Goal: Task Accomplishment & Management: Manage account settings

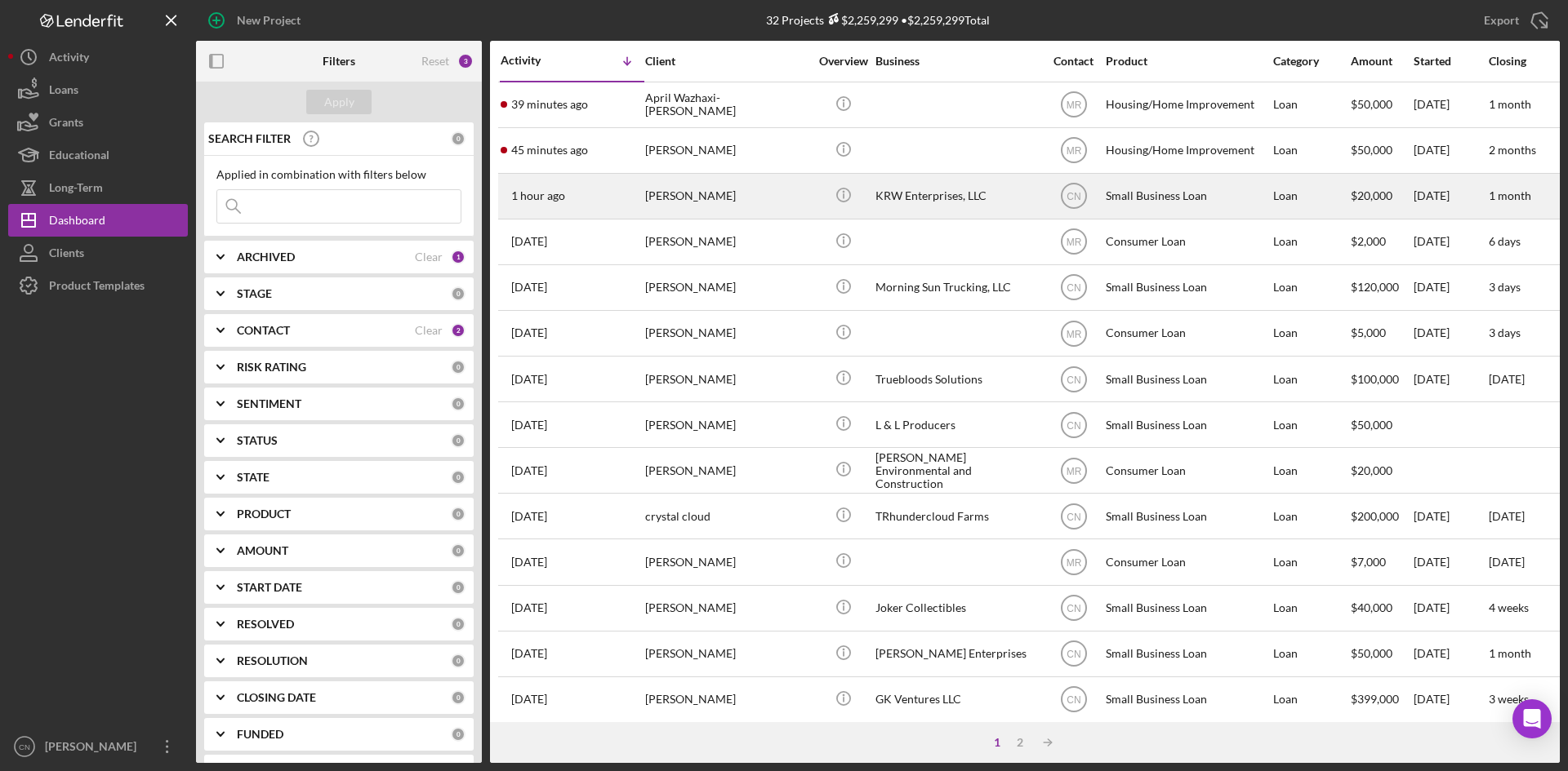
click at [679, 201] on div "[PERSON_NAME]" at bounding box center [727, 196] width 163 height 44
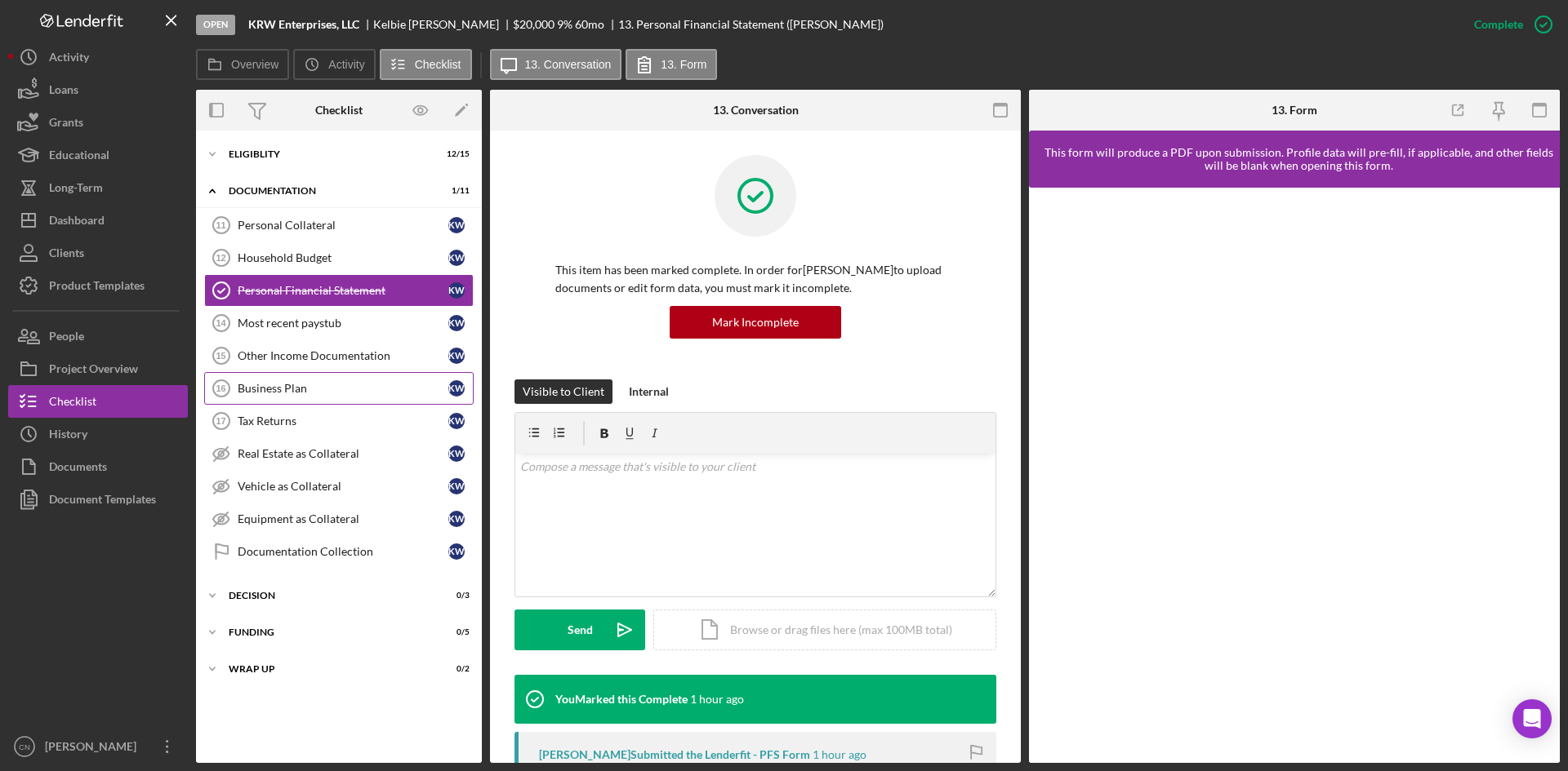
click at [305, 388] on div "Business Plan" at bounding box center [342, 389] width 211 height 13
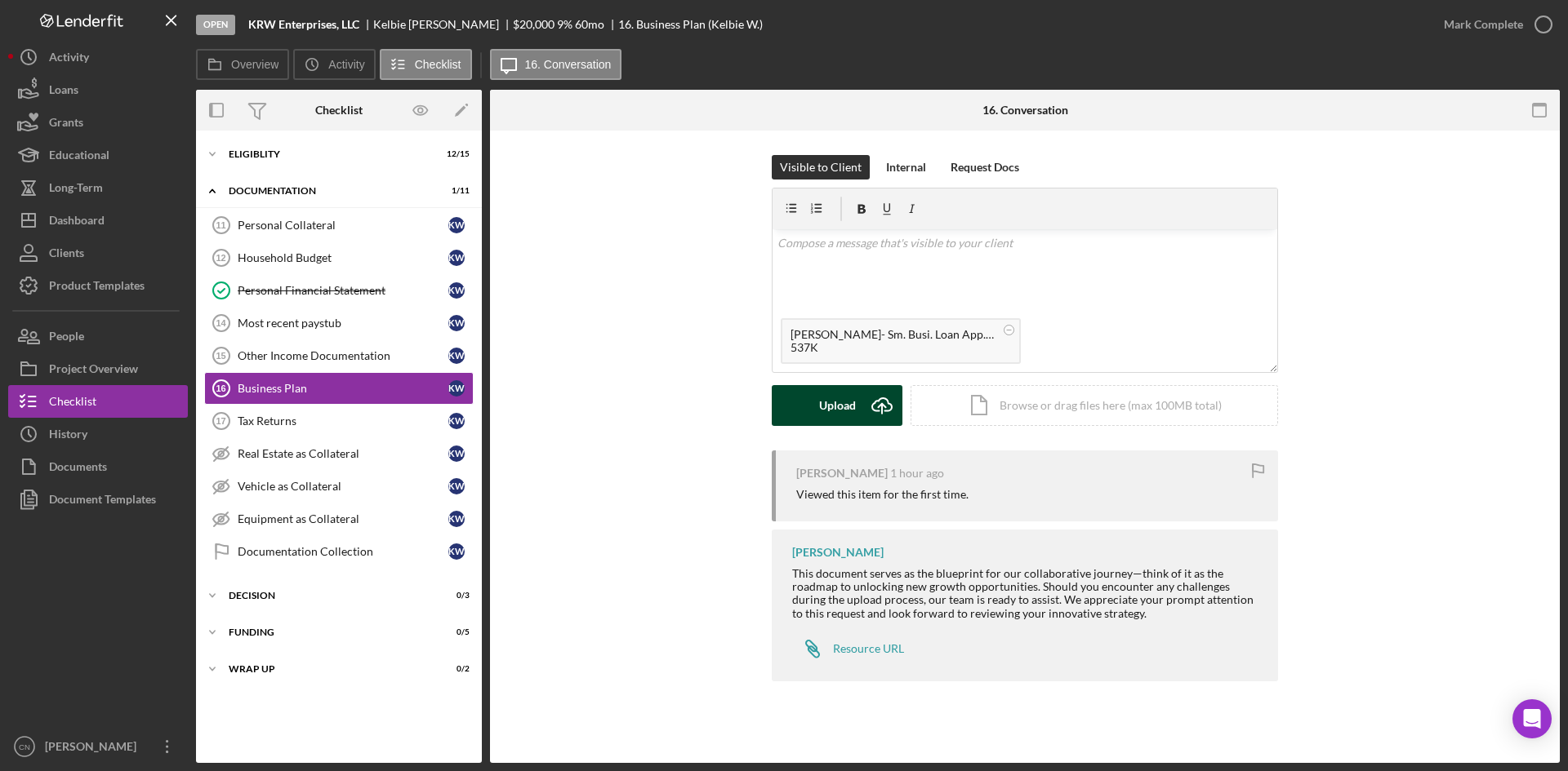
click at [870, 413] on icon "Icon/Upload" at bounding box center [881, 405] width 41 height 41
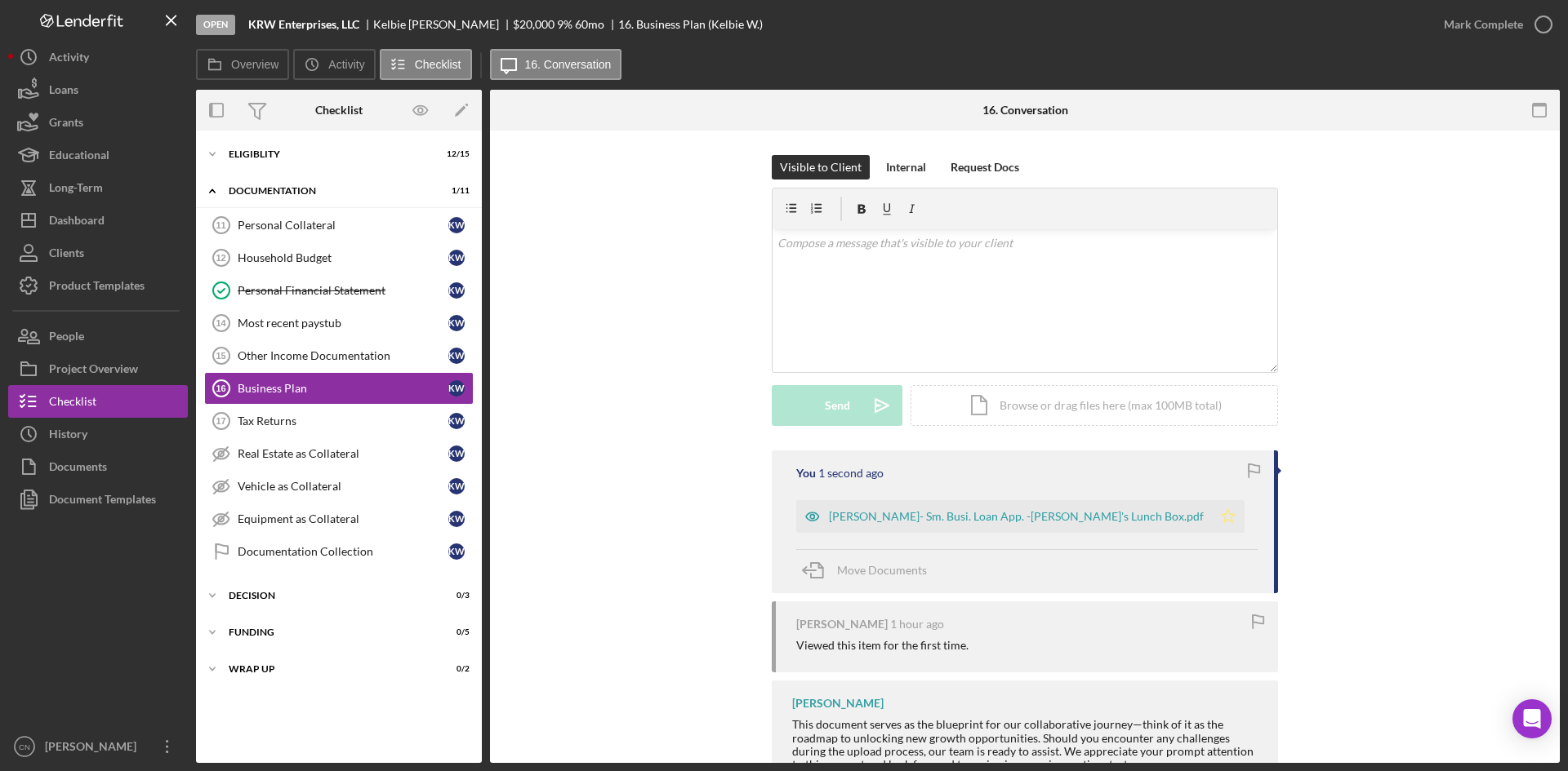
click at [1211, 518] on icon "Icon/Star" at bounding box center [1227, 517] width 32 height 32
click at [1548, 15] on icon "button" at bounding box center [1542, 24] width 41 height 41
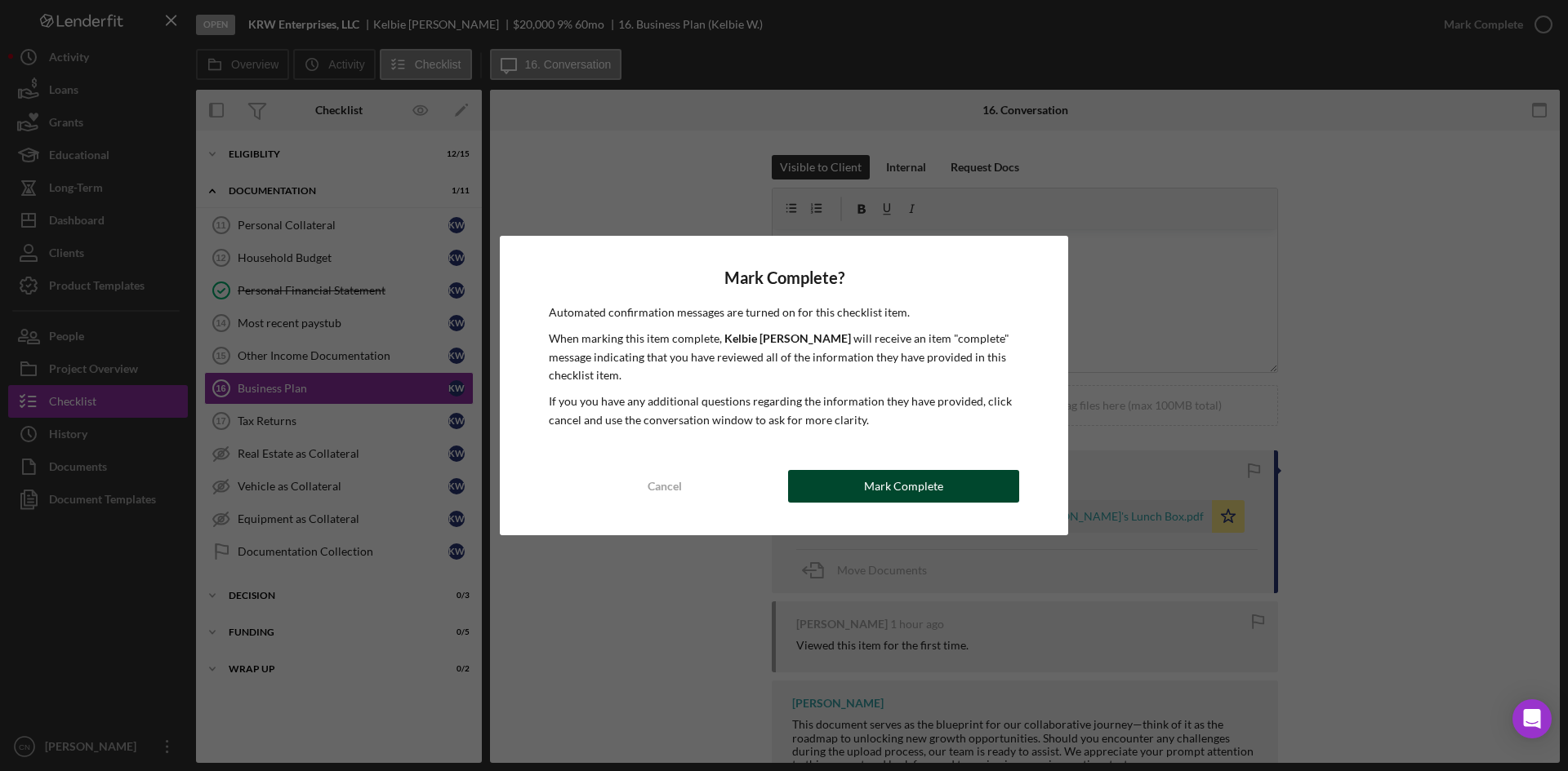
click at [909, 486] on div "Mark Complete" at bounding box center [903, 486] width 79 height 32
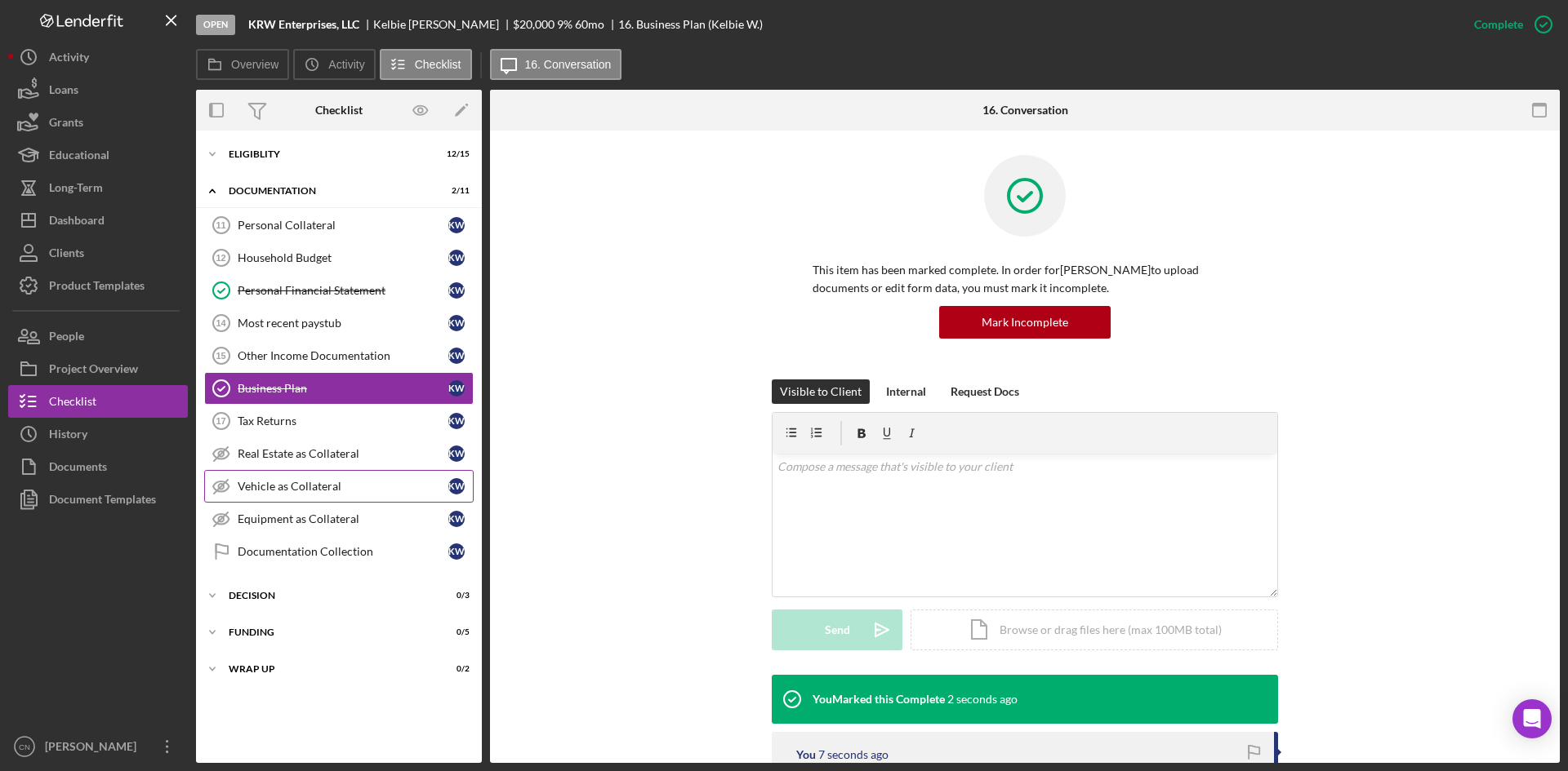
click at [295, 483] on div "Vehicle as Collateral" at bounding box center [342, 486] width 211 height 13
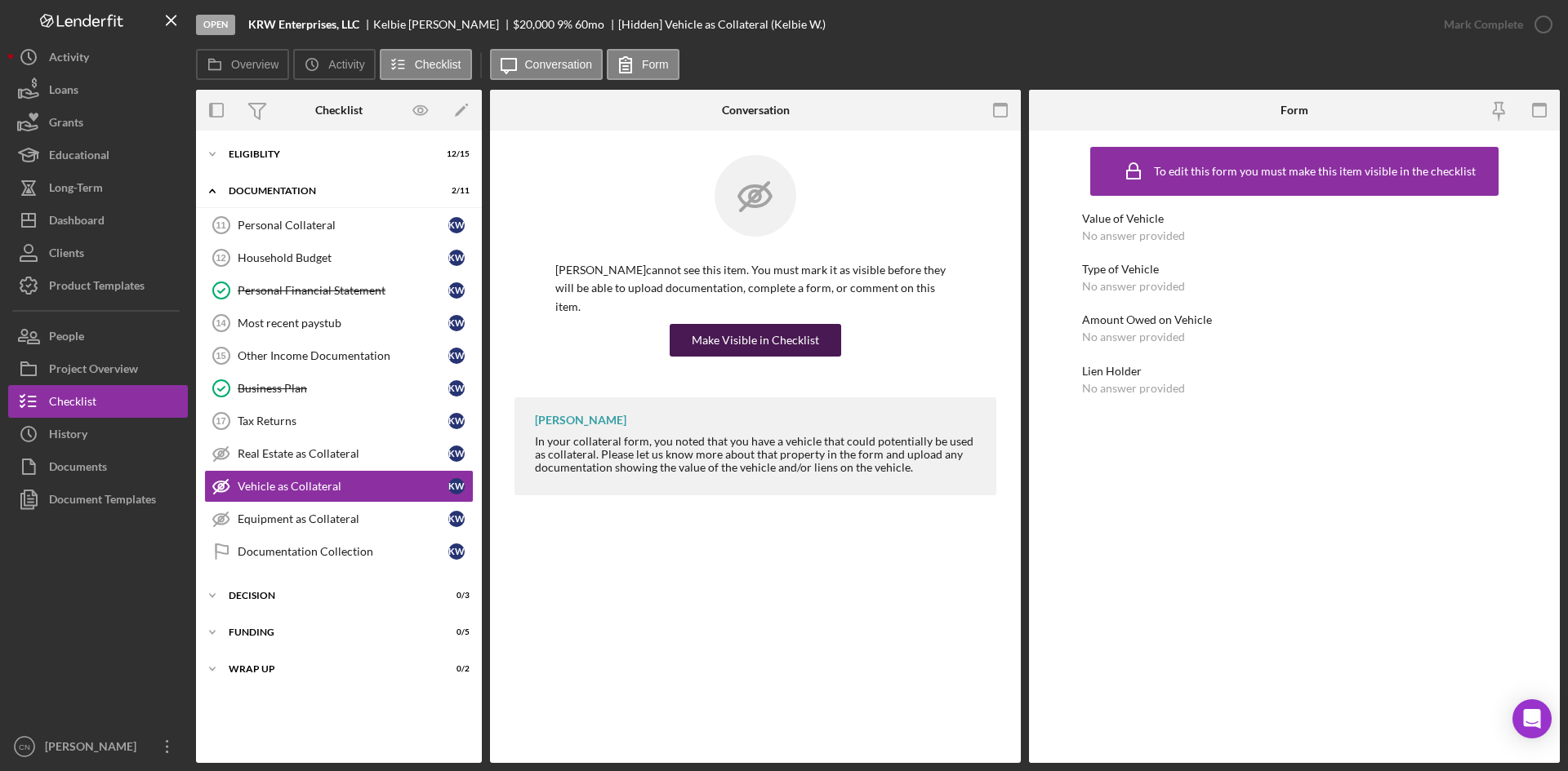
click at [718, 324] on div "Make Visible in Checklist" at bounding box center [755, 340] width 127 height 32
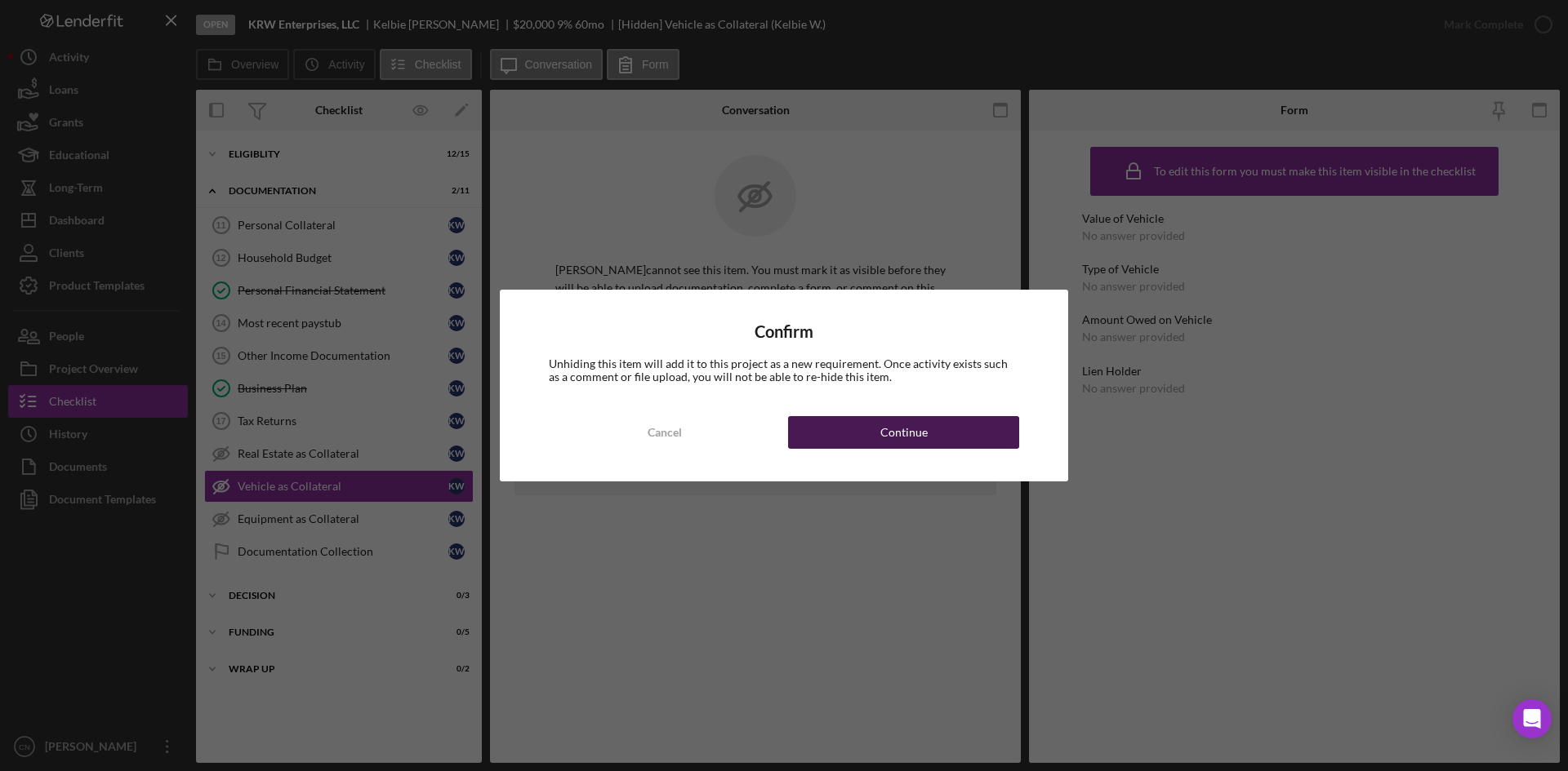
click at [914, 431] on div "Continue" at bounding box center [904, 432] width 47 height 32
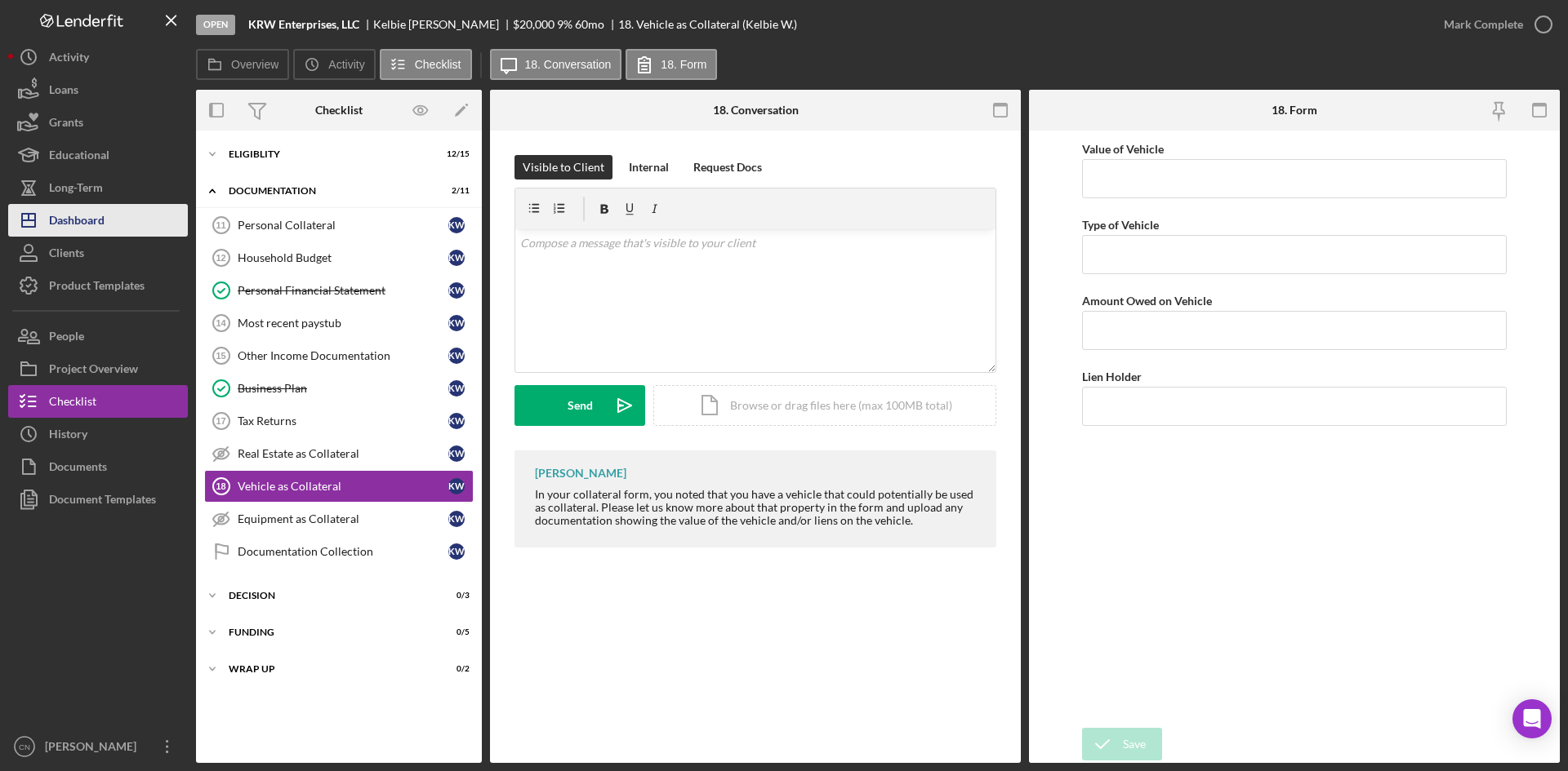
click at [98, 213] on div "Dashboard" at bounding box center [77, 222] width 56 height 37
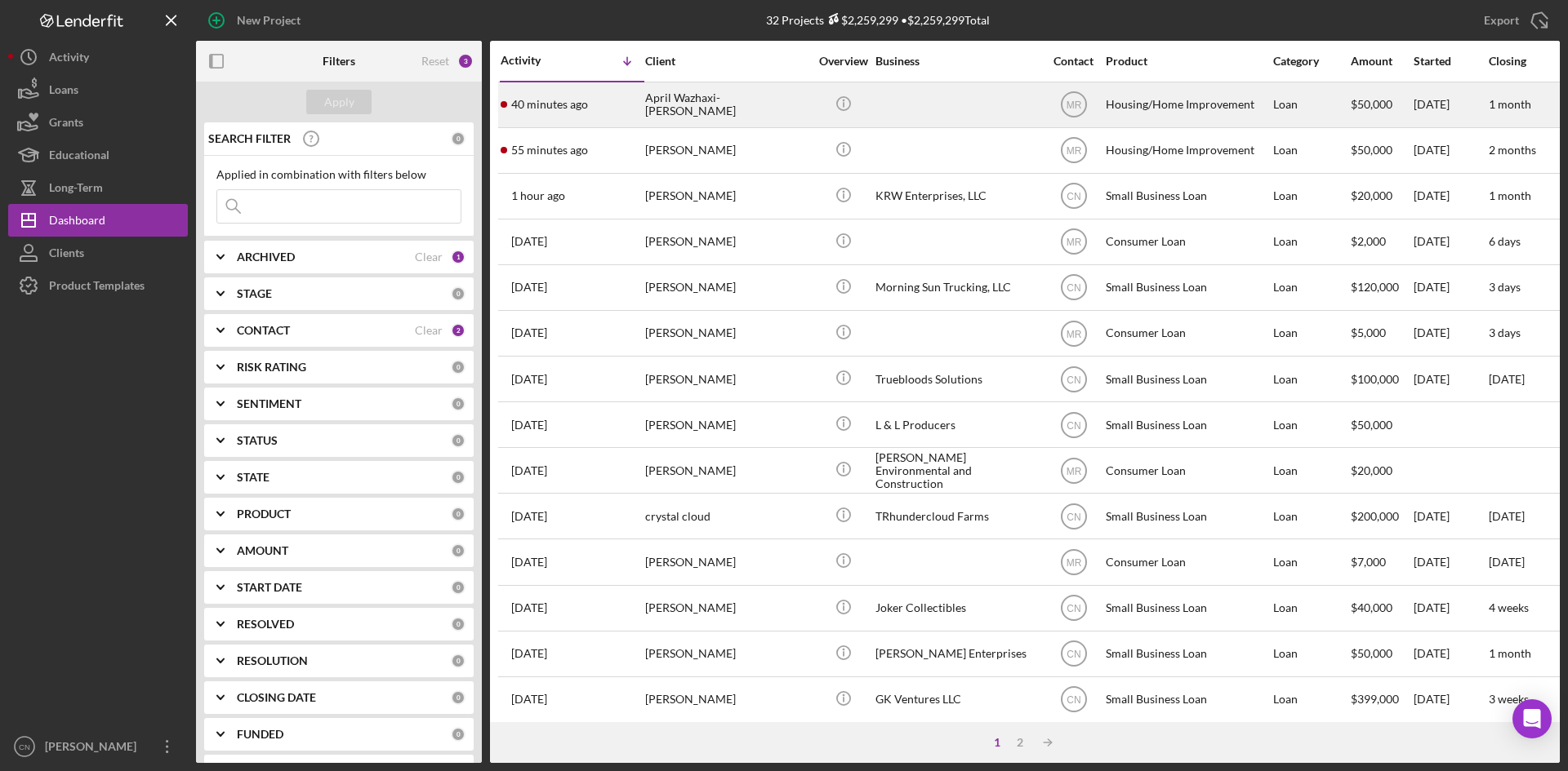
click at [701, 102] on div "April Wazhaxi-[PERSON_NAME]" at bounding box center [727, 105] width 163 height 44
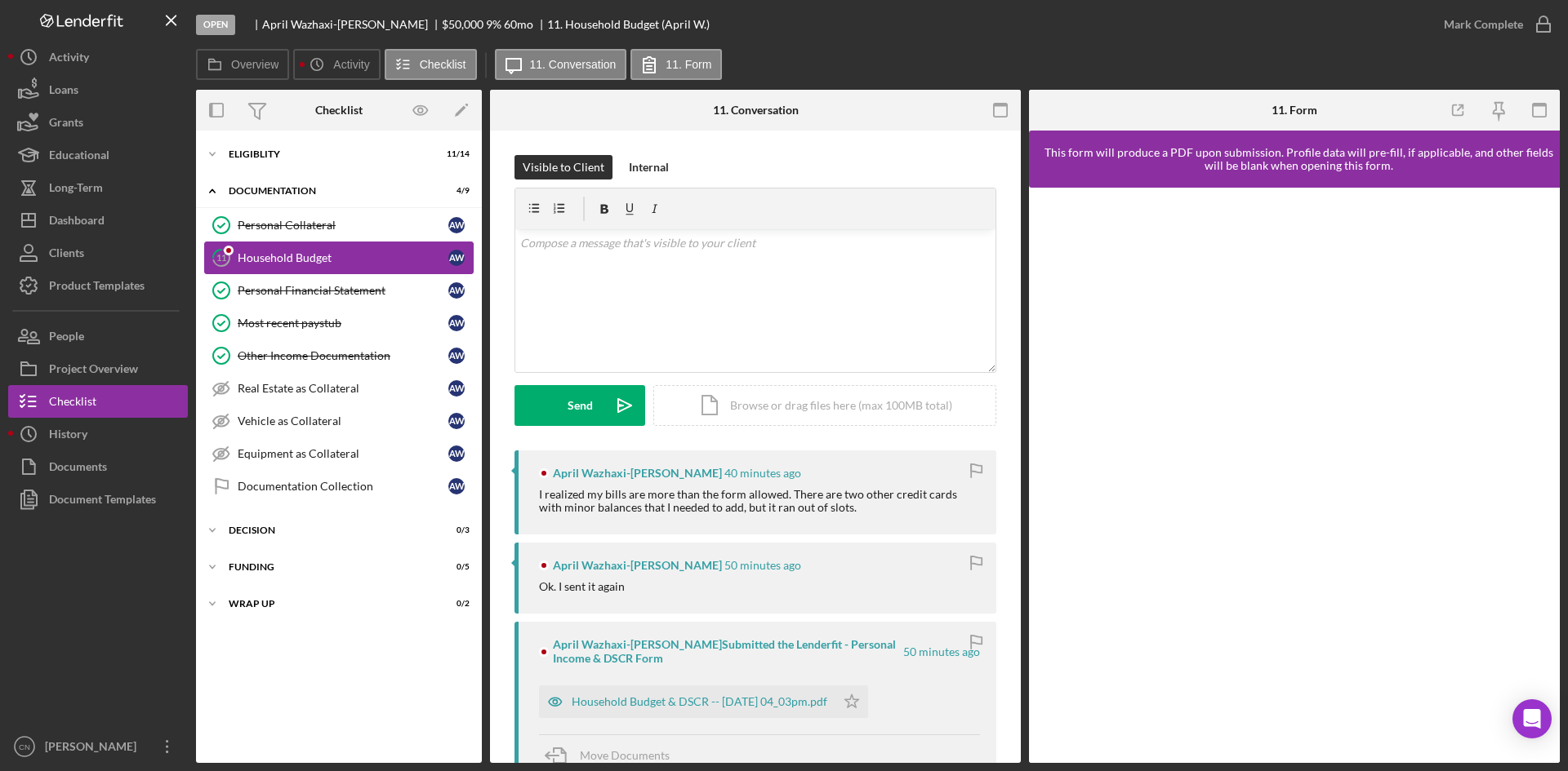
click at [291, 254] on div "Household Budget" at bounding box center [342, 258] width 211 height 13
click at [747, 707] on div "Household Budget & DSCR -- 2025-10-06 04_03pm.pdf" at bounding box center [699, 702] width 255 height 13
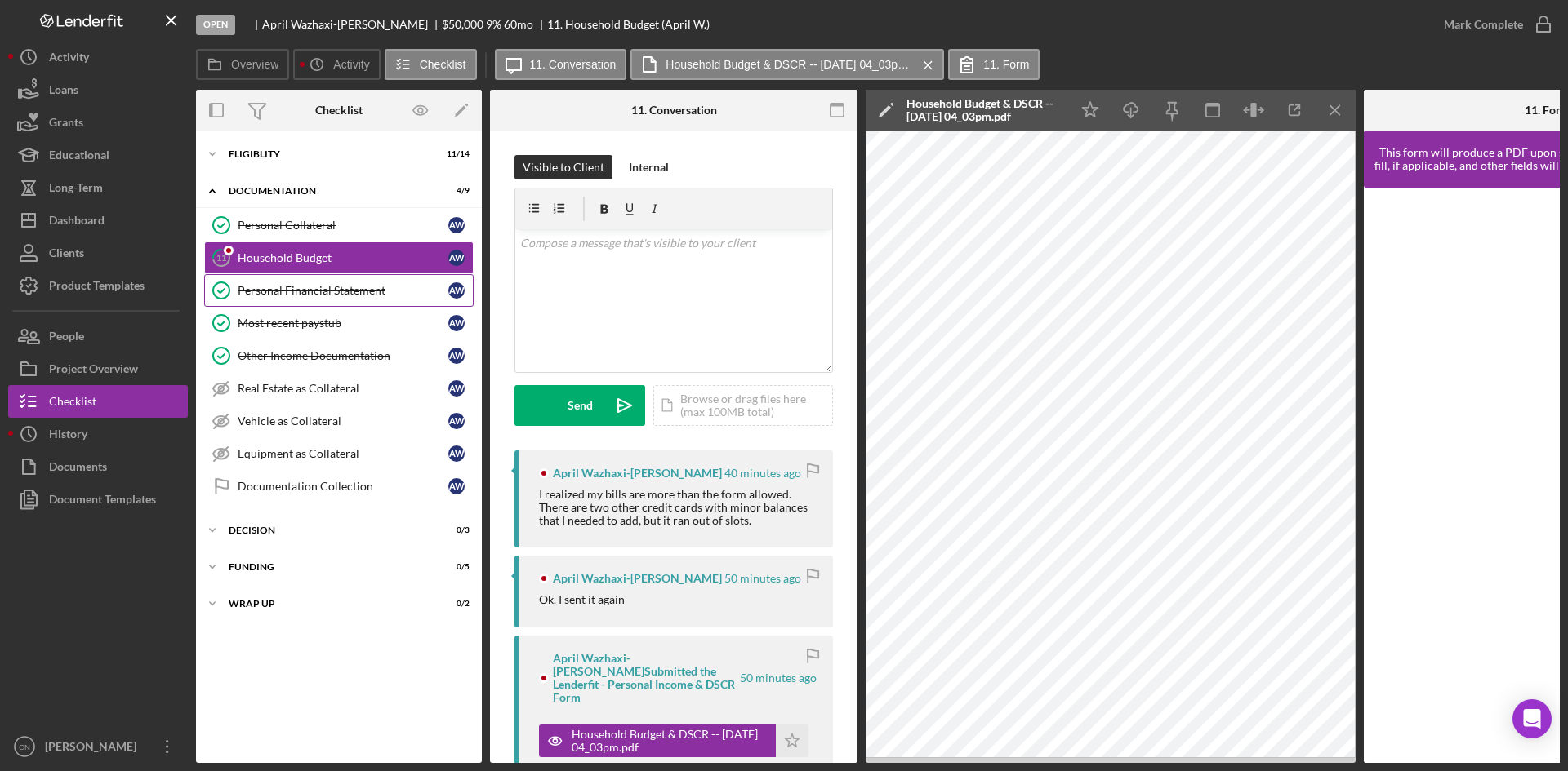
click at [273, 282] on link "Personal Financial Statement Personal Financial Statement A W" at bounding box center [339, 290] width 269 height 32
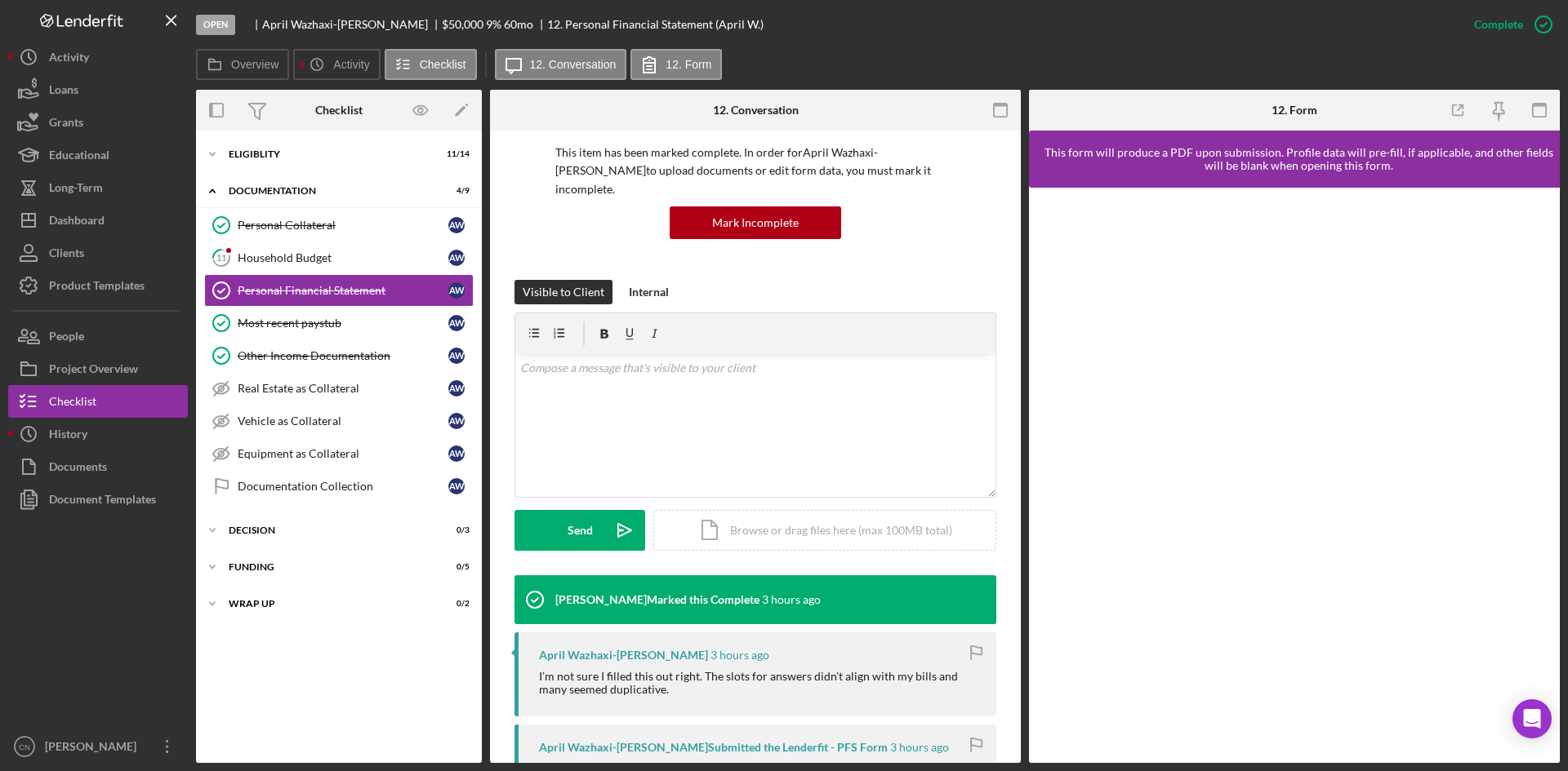
scroll to position [245, 0]
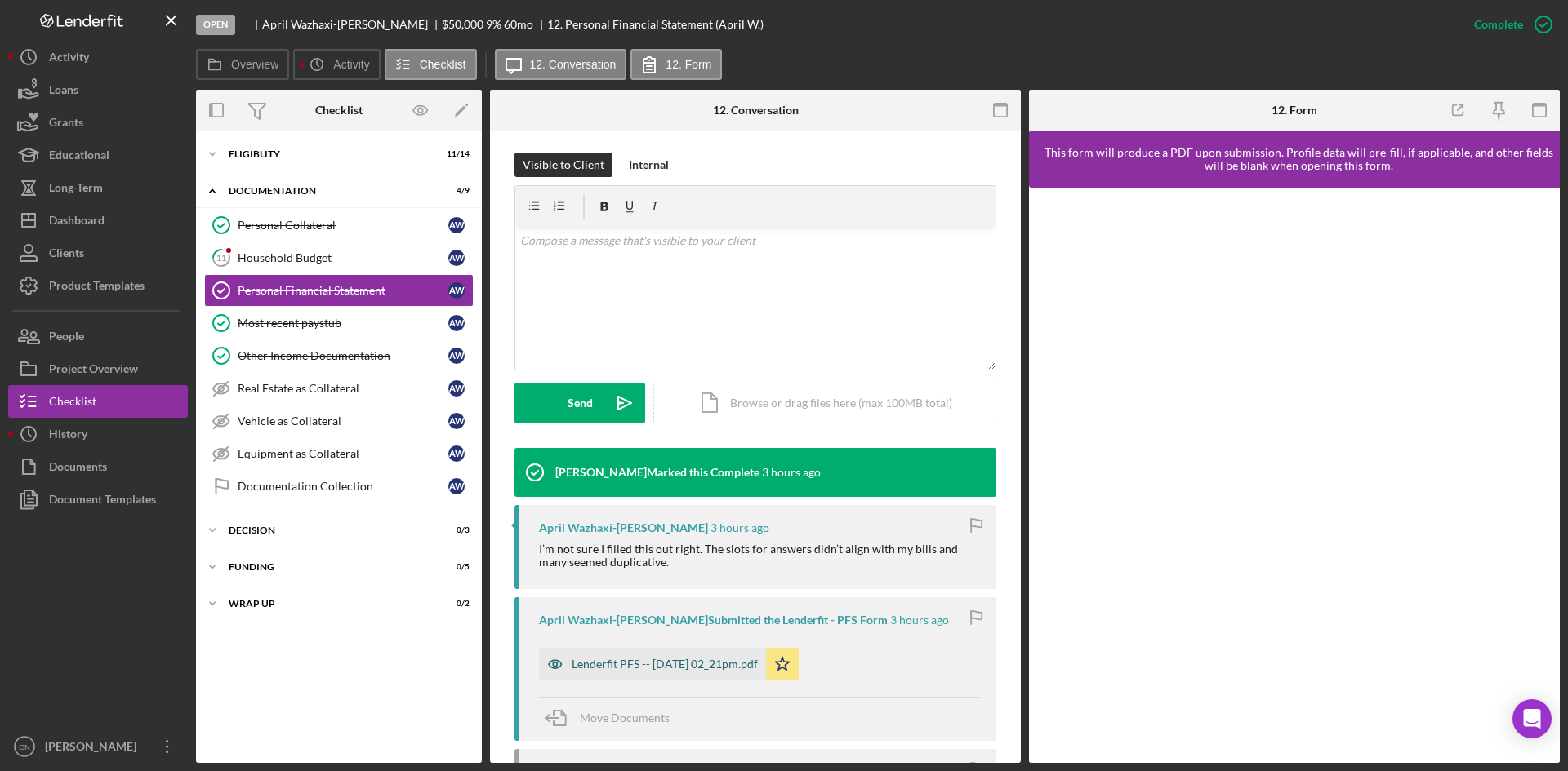
click at [589, 648] on div "Lenderfit PFS -- 2025-10-06 02_21pm.pdf" at bounding box center [652, 664] width 227 height 32
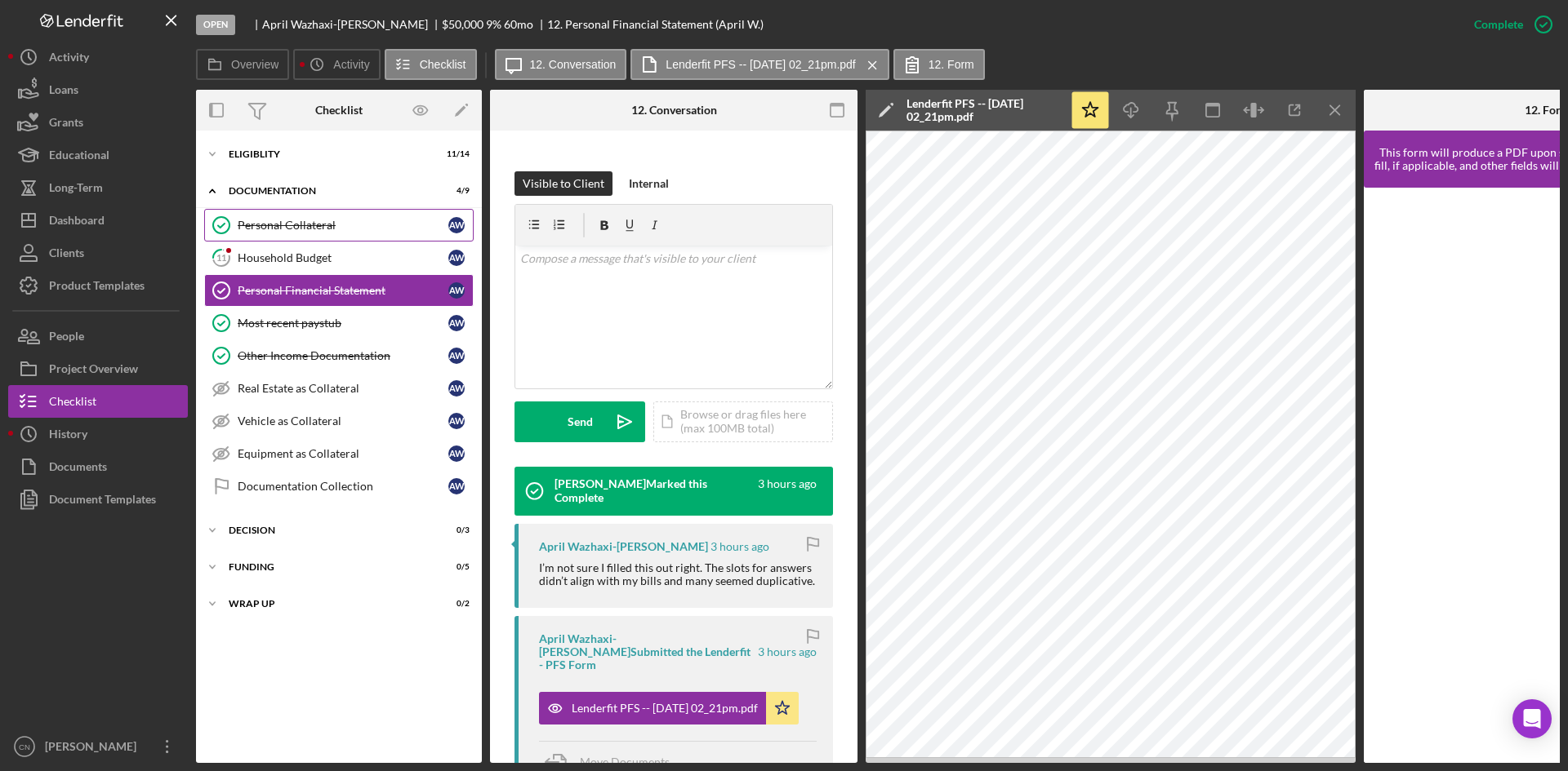
click at [296, 224] on div "Personal Collateral" at bounding box center [342, 226] width 211 height 13
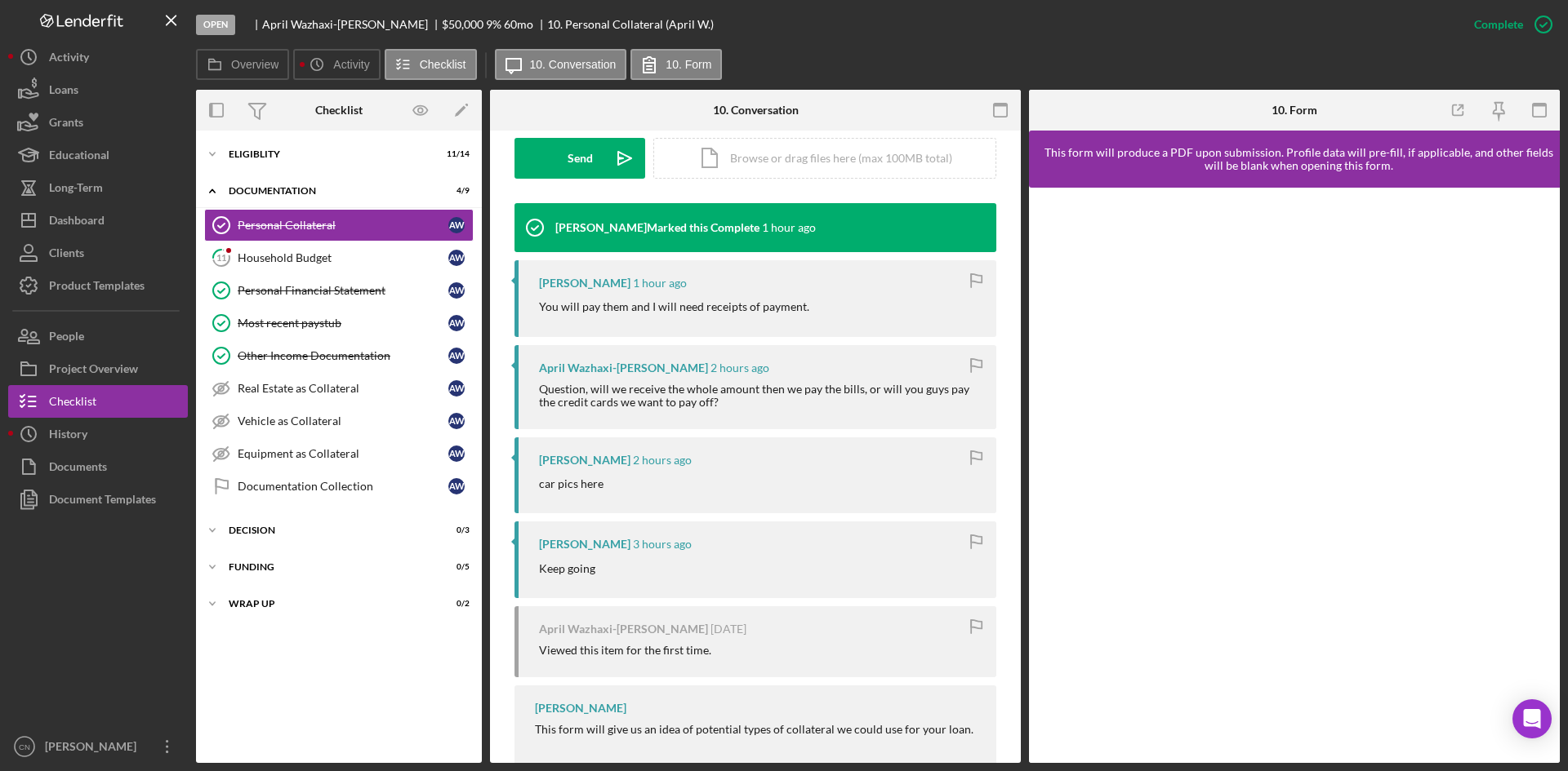
scroll to position [508, 0]
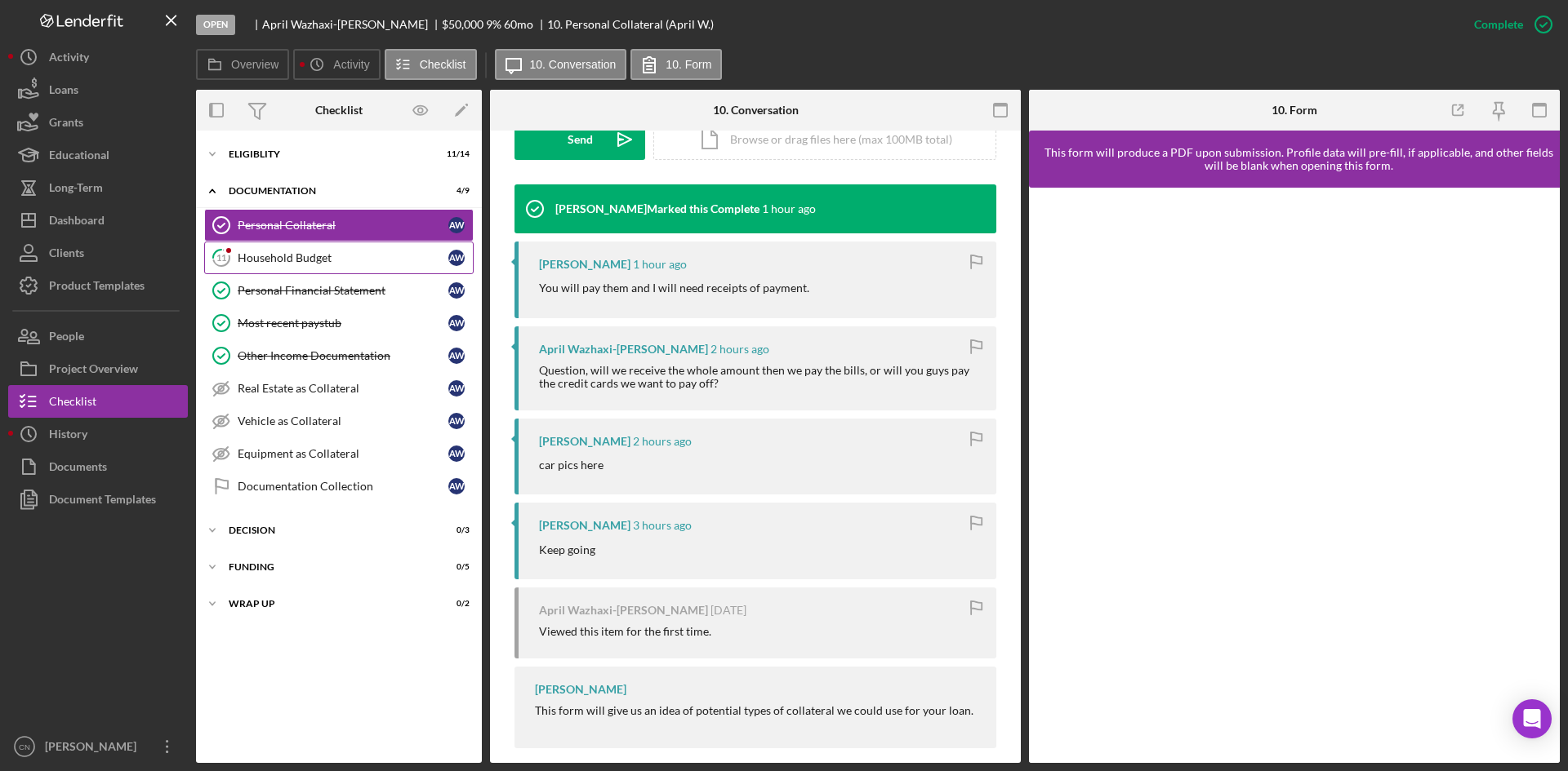
click at [270, 246] on link "11 Household Budget A W" at bounding box center [339, 258] width 269 height 32
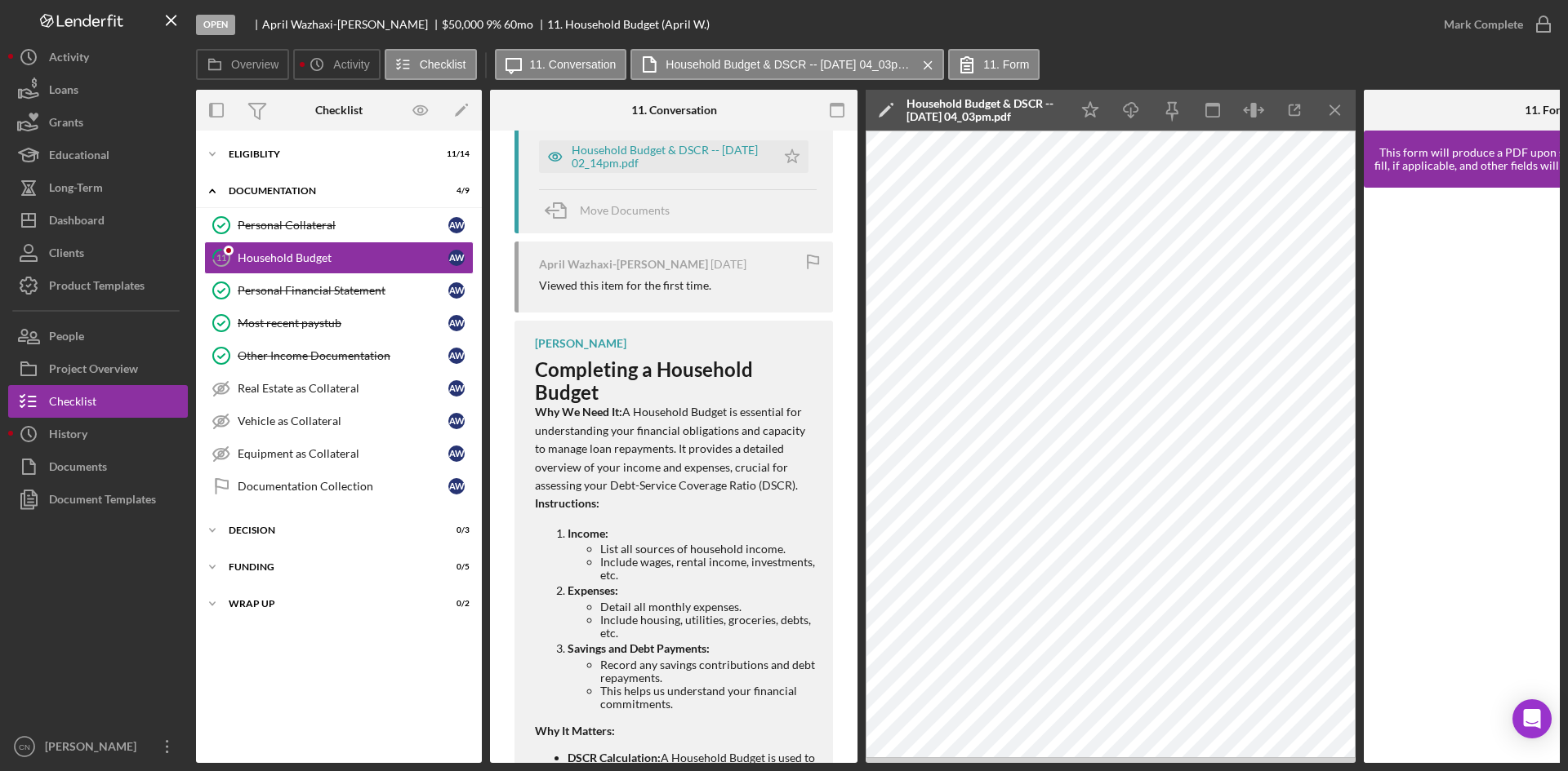
scroll to position [1143, 0]
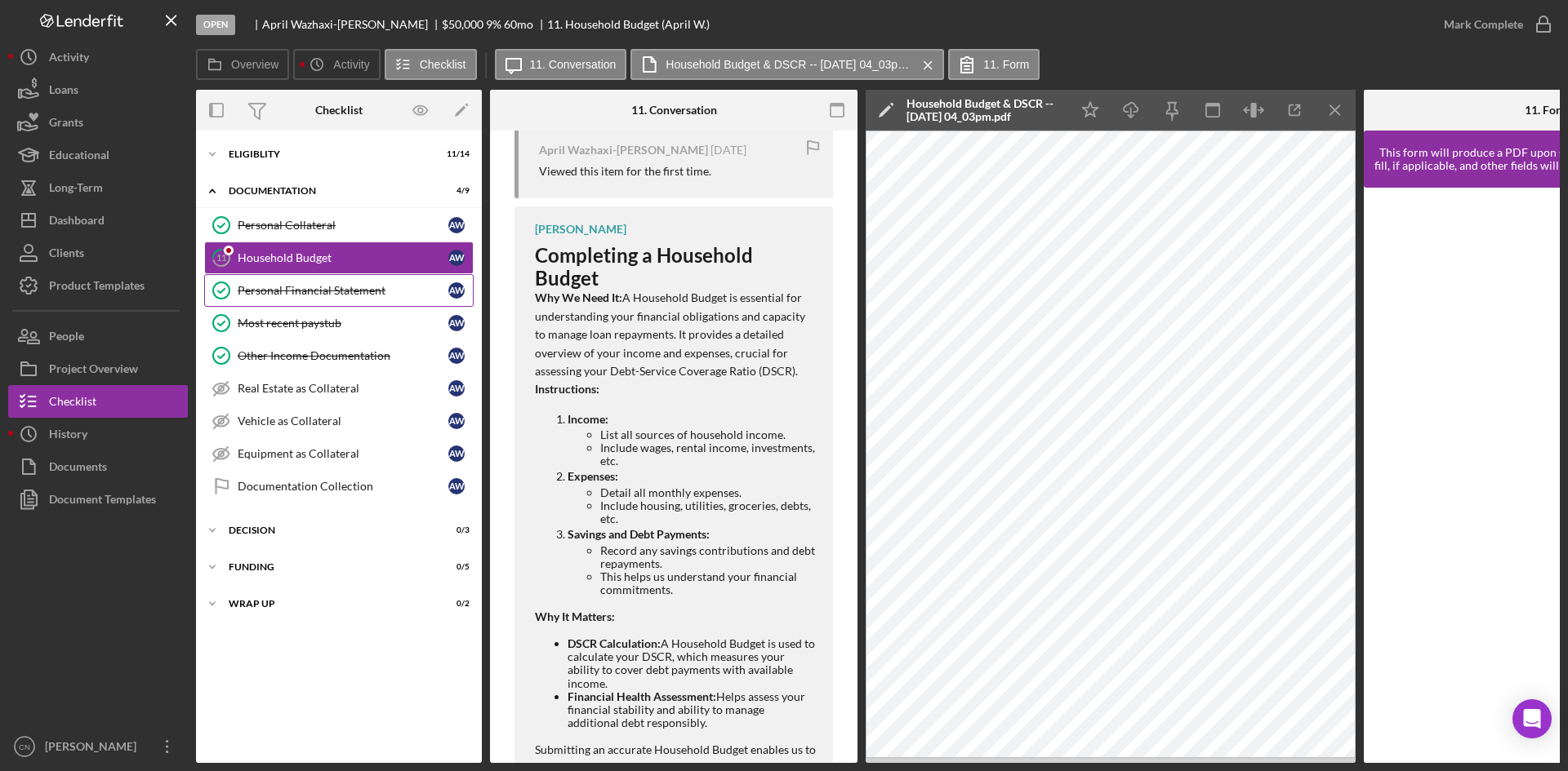
click at [286, 293] on div "Personal Financial Statement" at bounding box center [342, 291] width 211 height 13
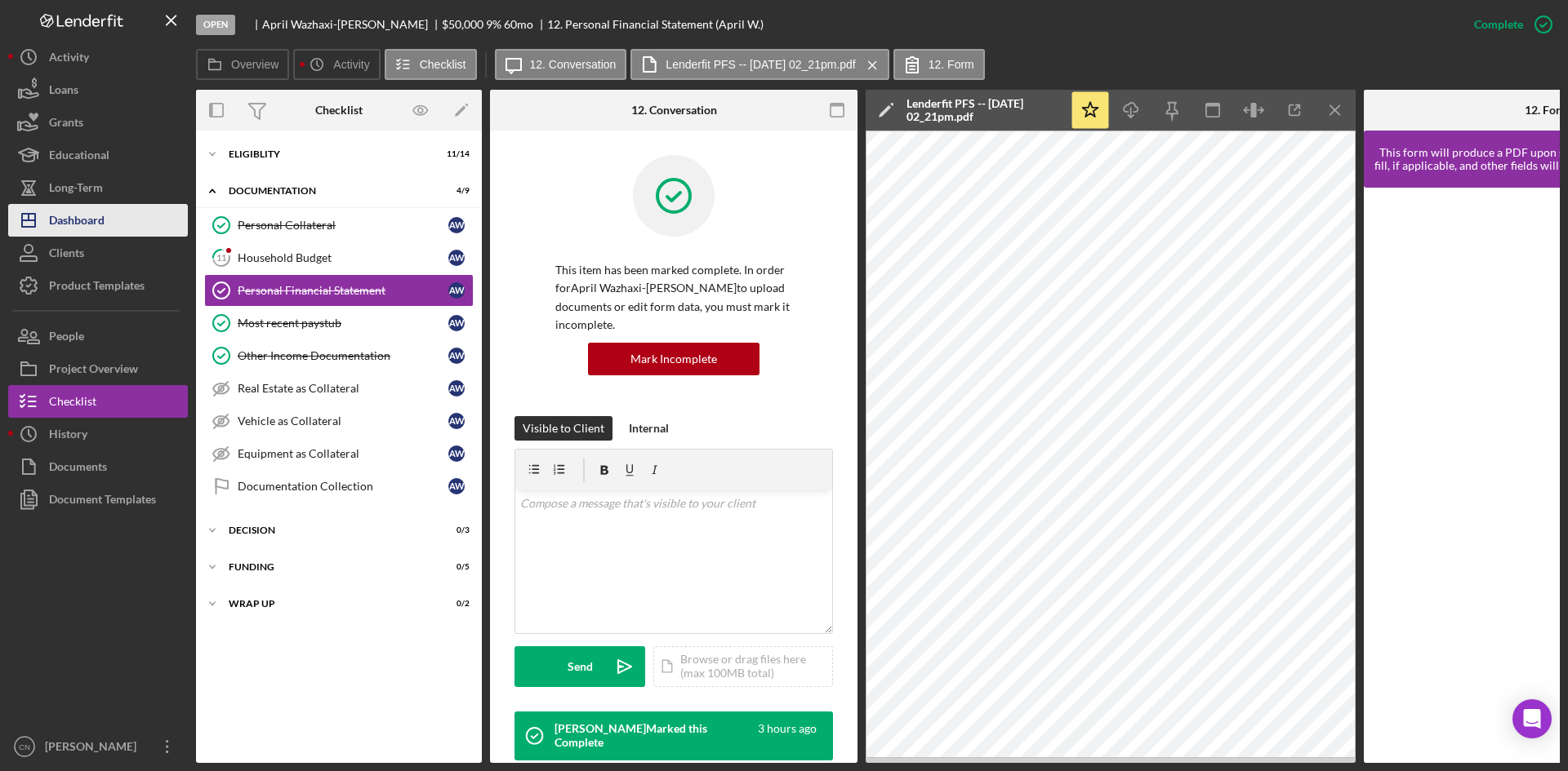
click at [80, 220] on div "Dashboard" at bounding box center [77, 222] width 56 height 37
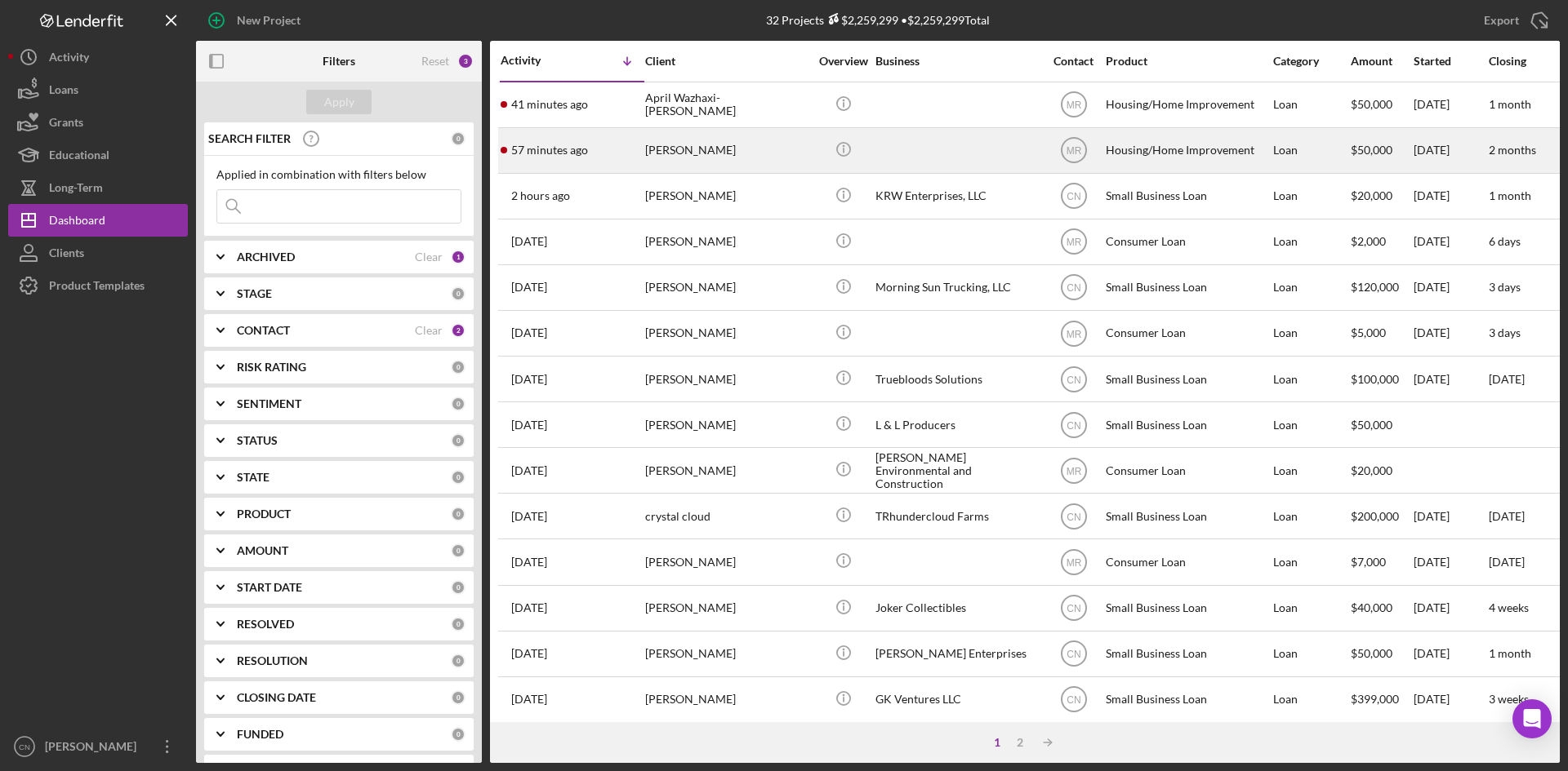
click at [672, 145] on div "[PERSON_NAME]" at bounding box center [727, 151] width 163 height 44
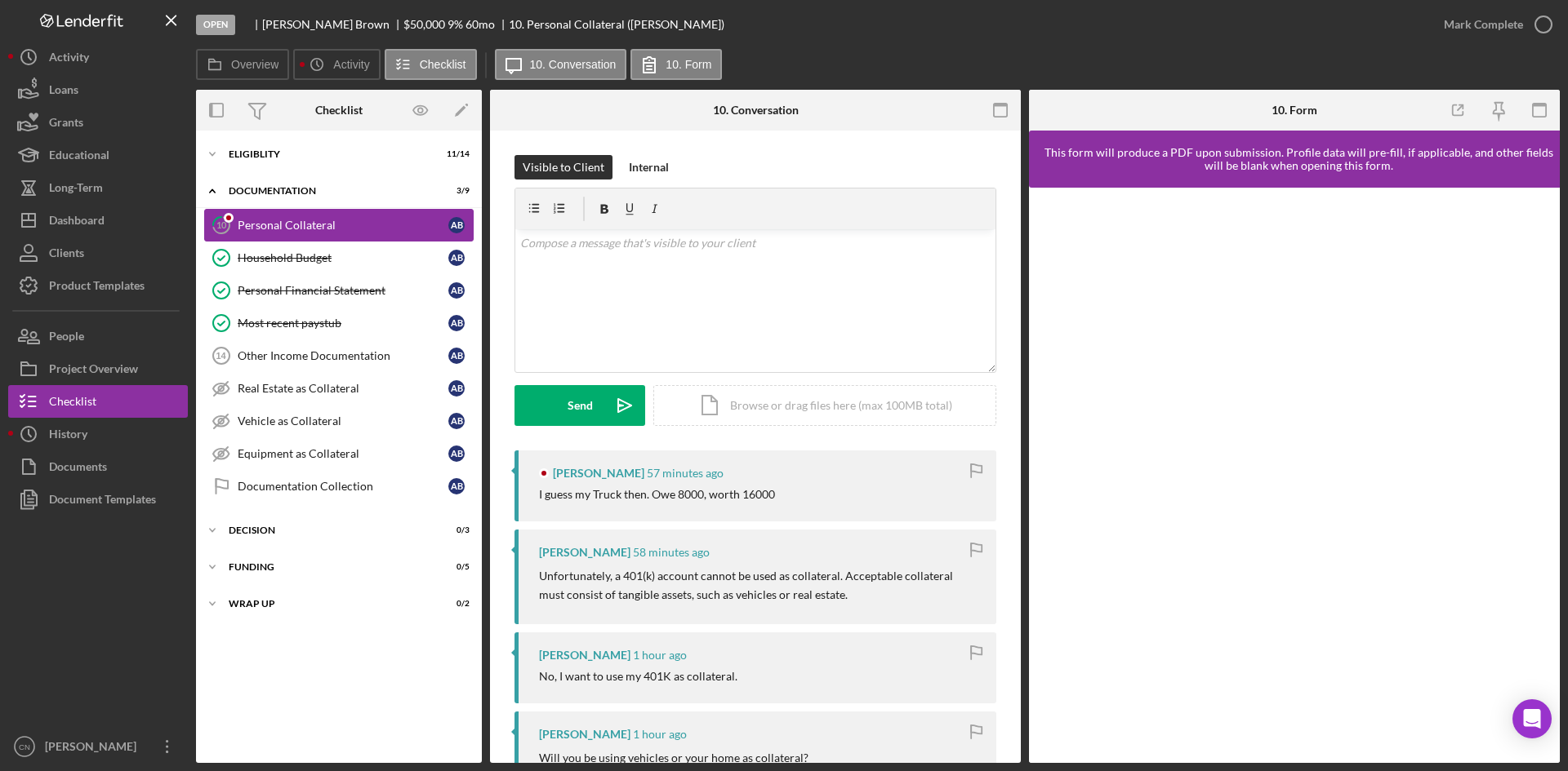
click at [280, 221] on div "Personal Collateral" at bounding box center [342, 226] width 211 height 13
click at [270, 156] on div "Eligiblity" at bounding box center [344, 155] width 232 height 9
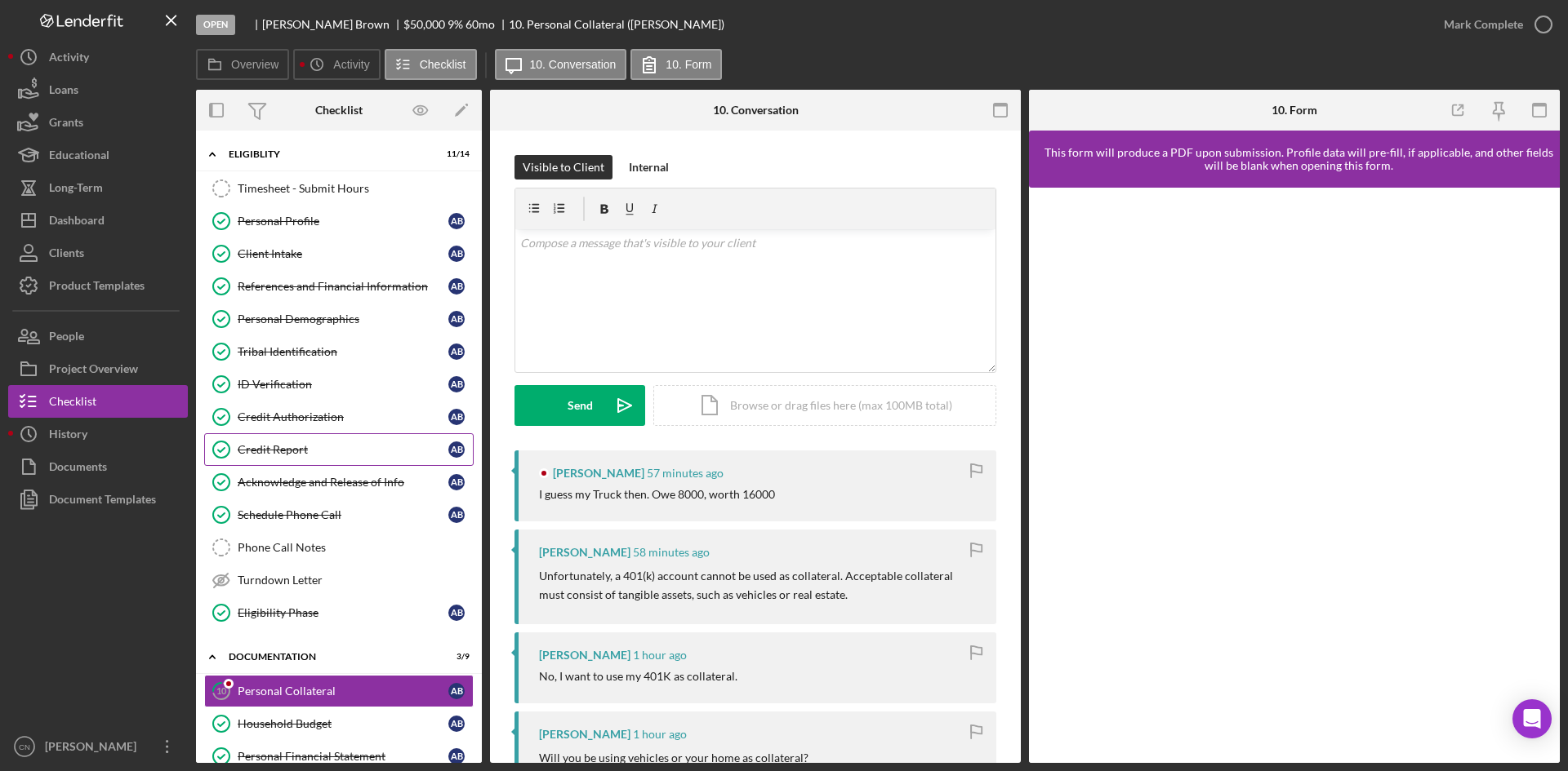
click at [270, 438] on link "Credit Report Credit Report A B" at bounding box center [339, 450] width 269 height 32
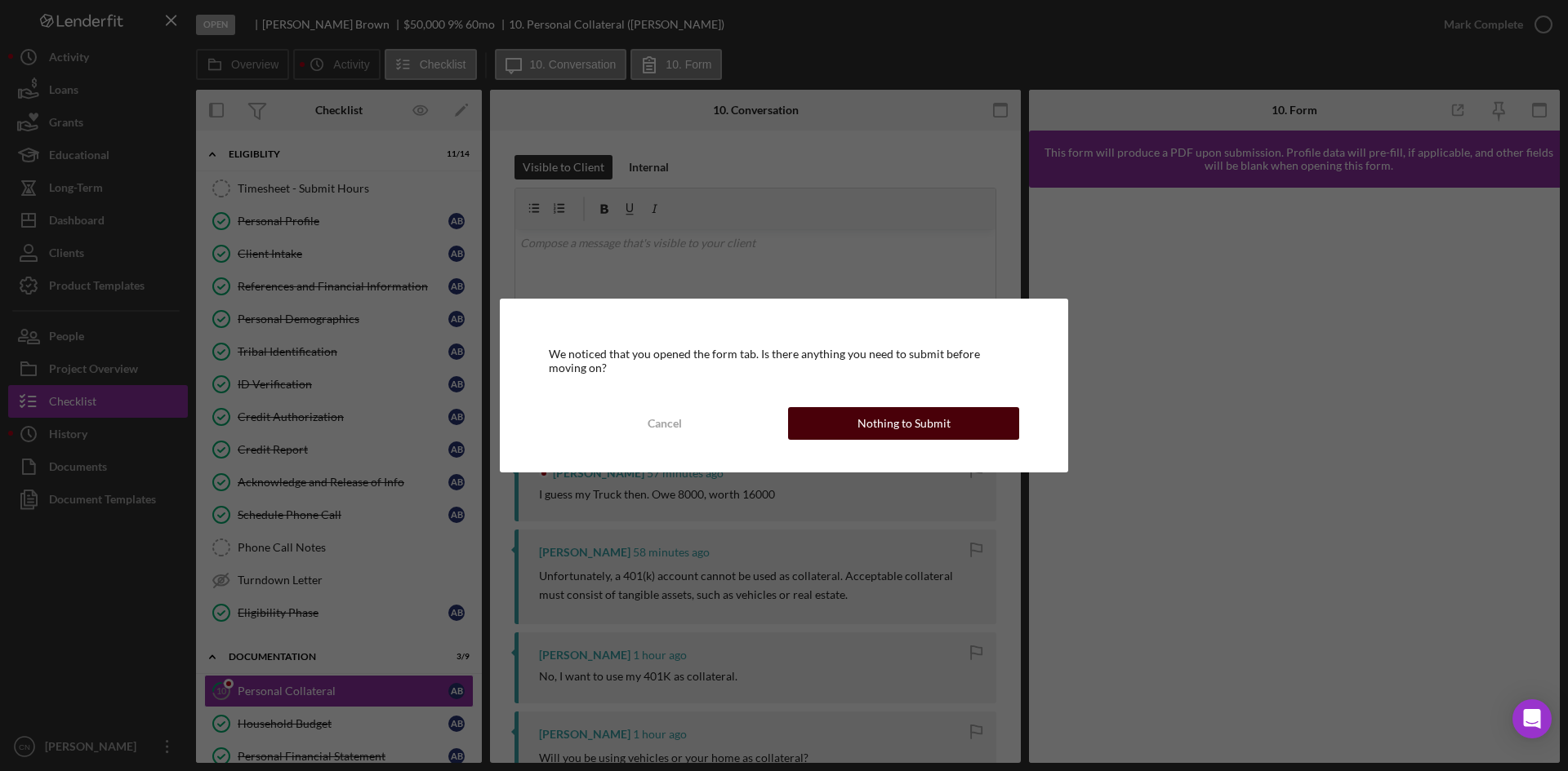
click at [984, 427] on button "Nothing to Submit" at bounding box center [904, 424] width 231 height 32
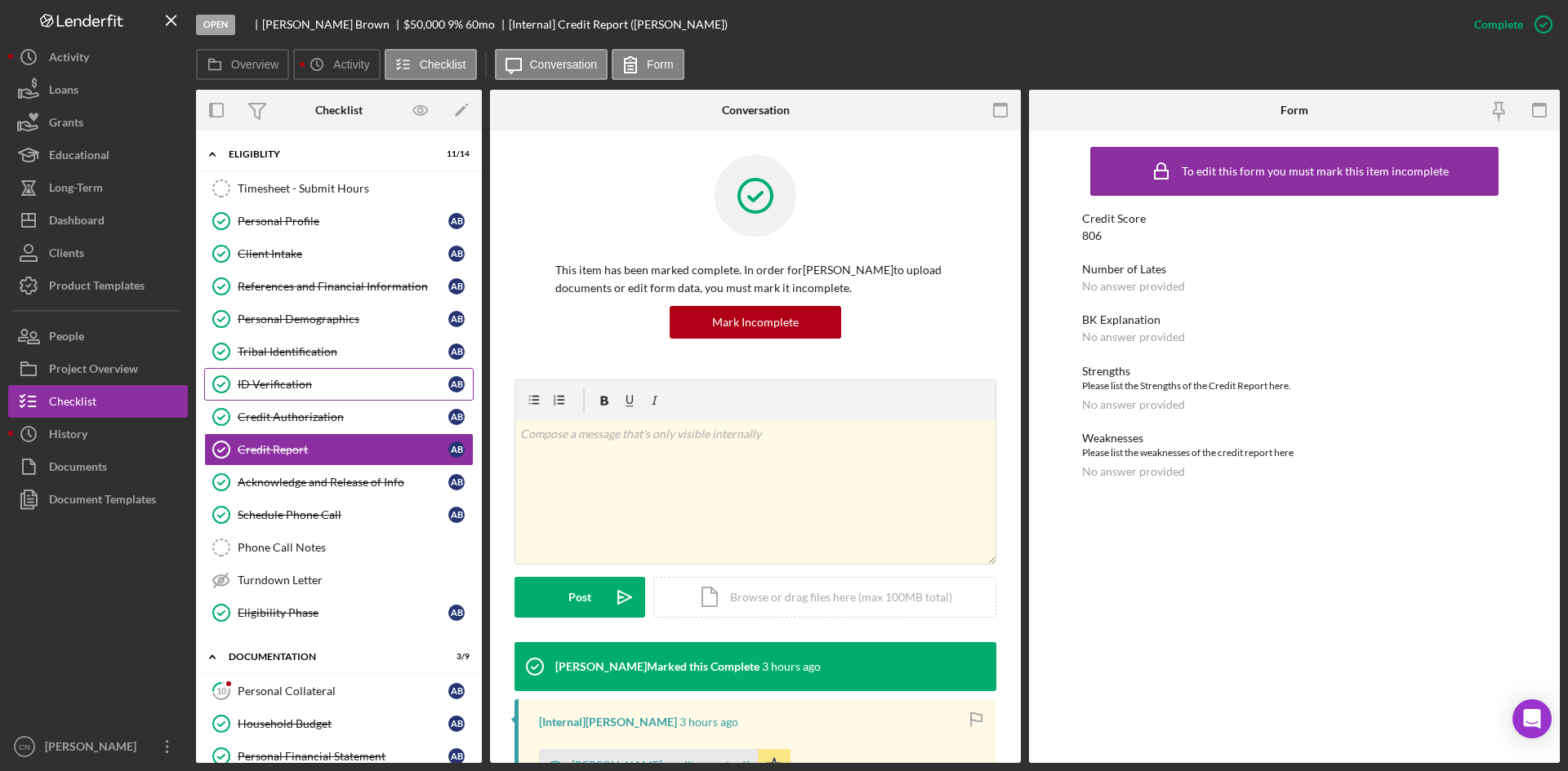
click at [261, 378] on div "ID Verification" at bounding box center [342, 385] width 211 height 13
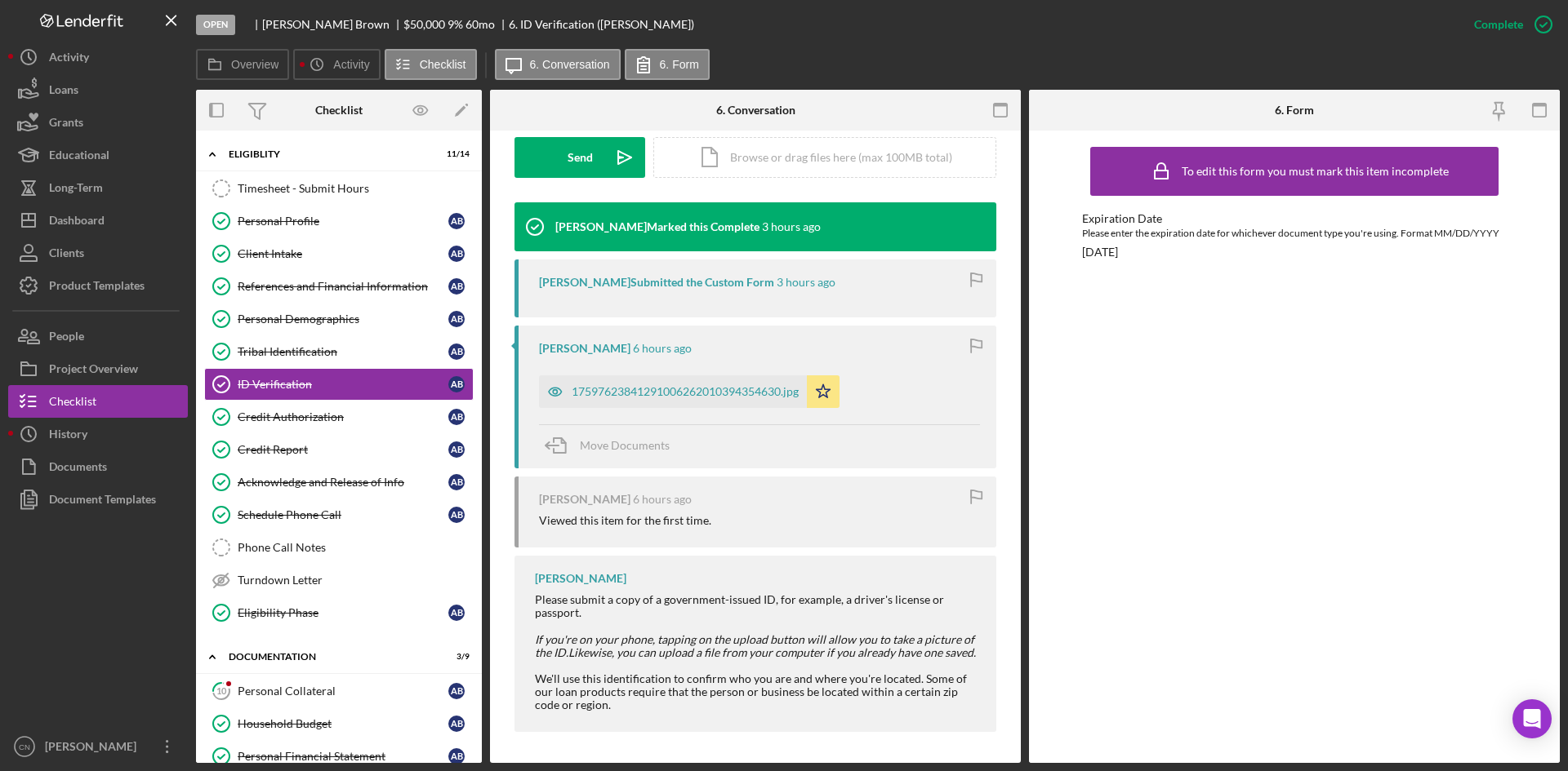
scroll to position [474, 0]
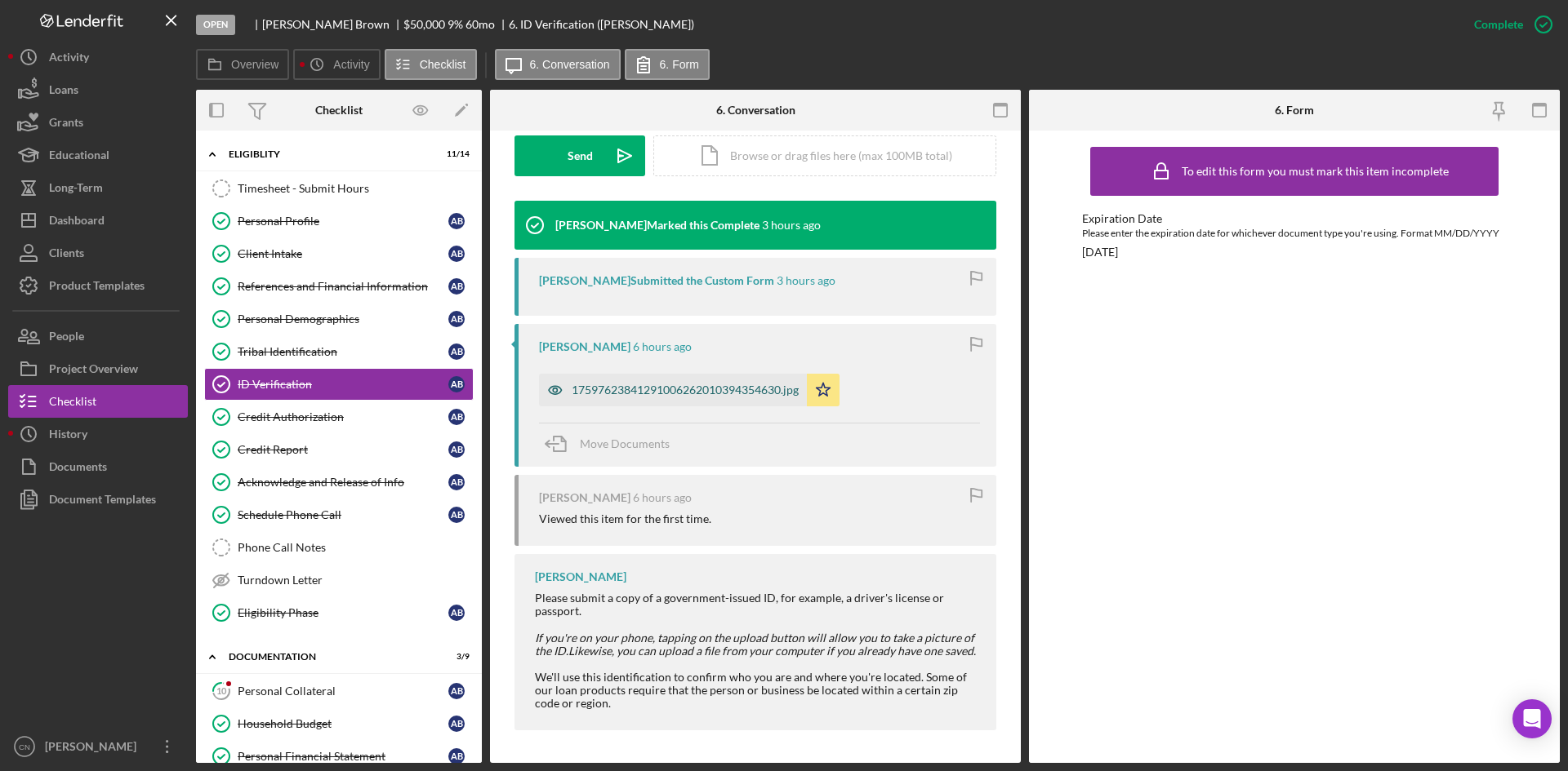
click at [596, 400] on div "17597623841291006262010394354630.jpg" at bounding box center [673, 390] width 267 height 32
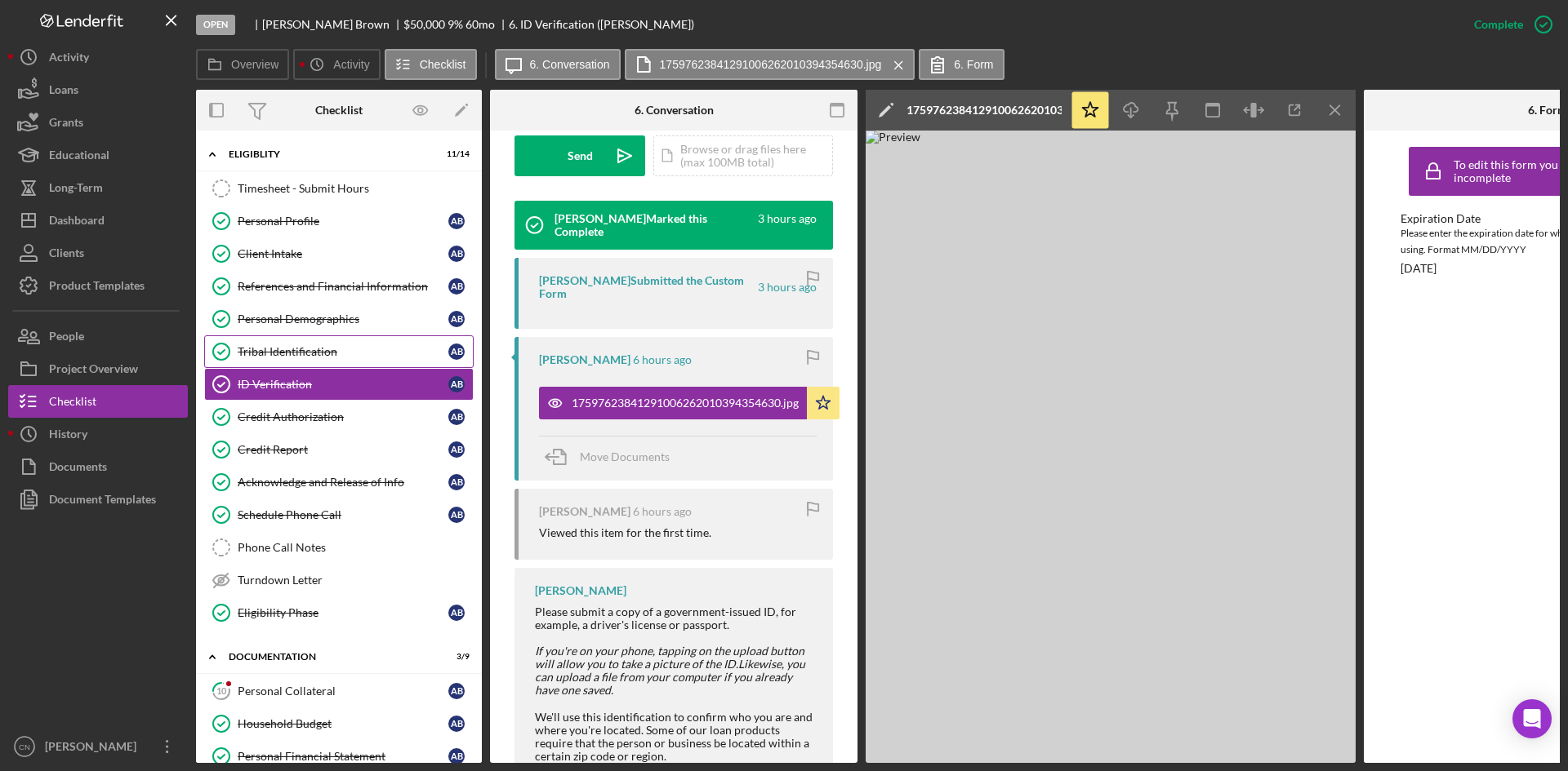
click at [308, 342] on link "Tribal Identification Tribal Identification A B" at bounding box center [339, 352] width 269 height 32
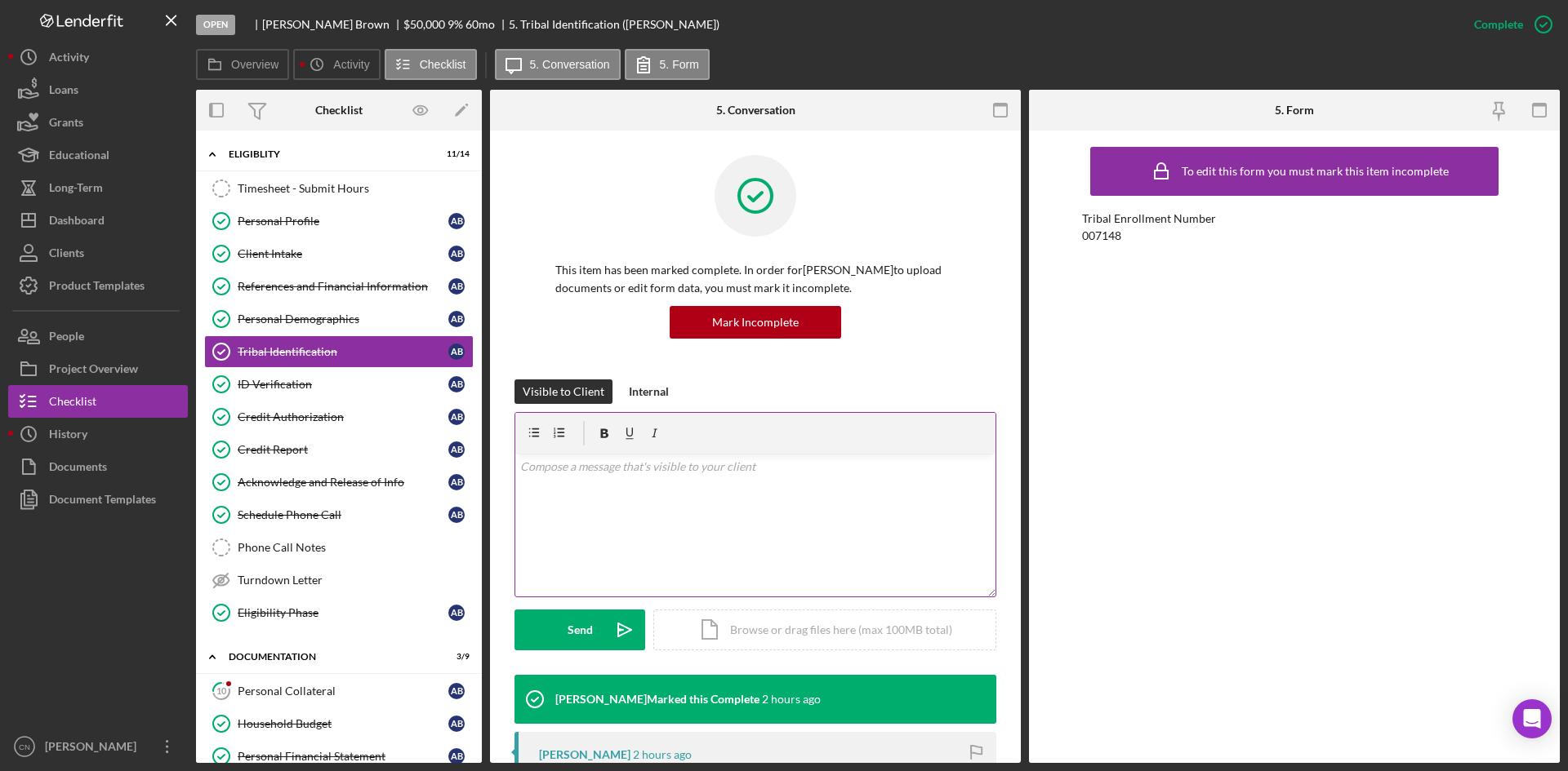
scroll to position [326, 0]
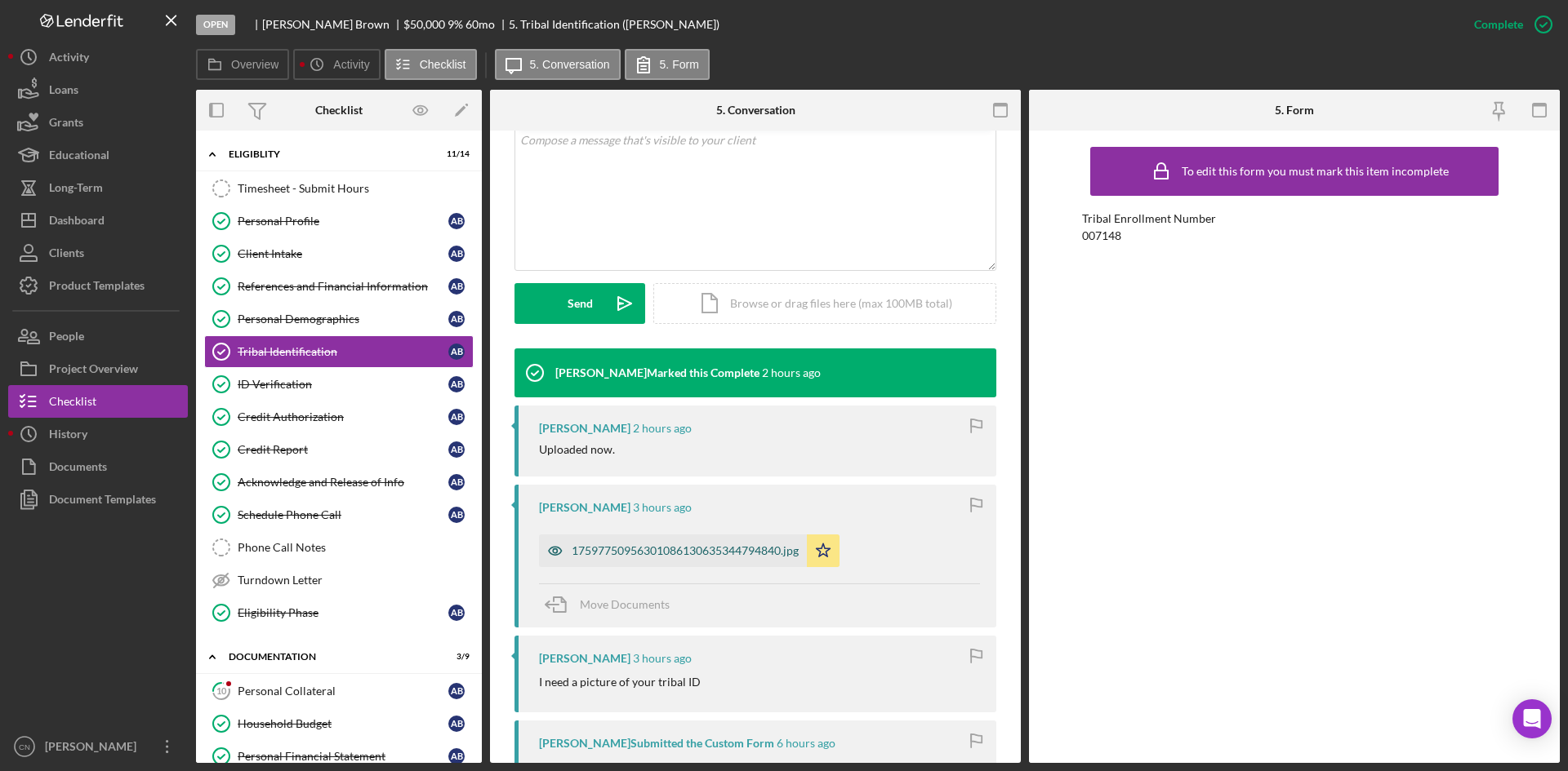
click at [661, 545] on div "17597750956301086130635344794840.jpg" at bounding box center [685, 551] width 227 height 13
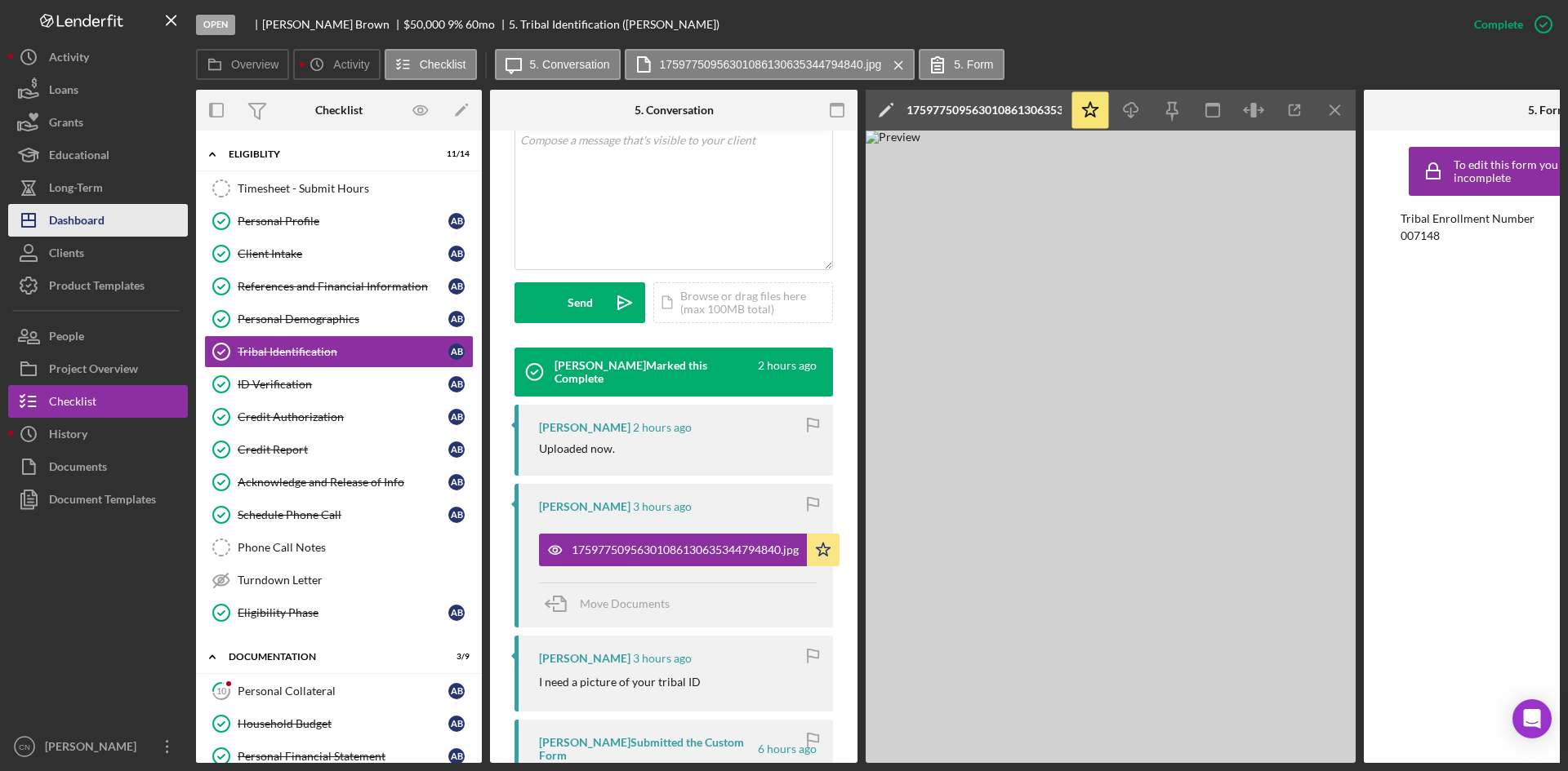
click at [101, 225] on div "Dashboard" at bounding box center [77, 222] width 56 height 37
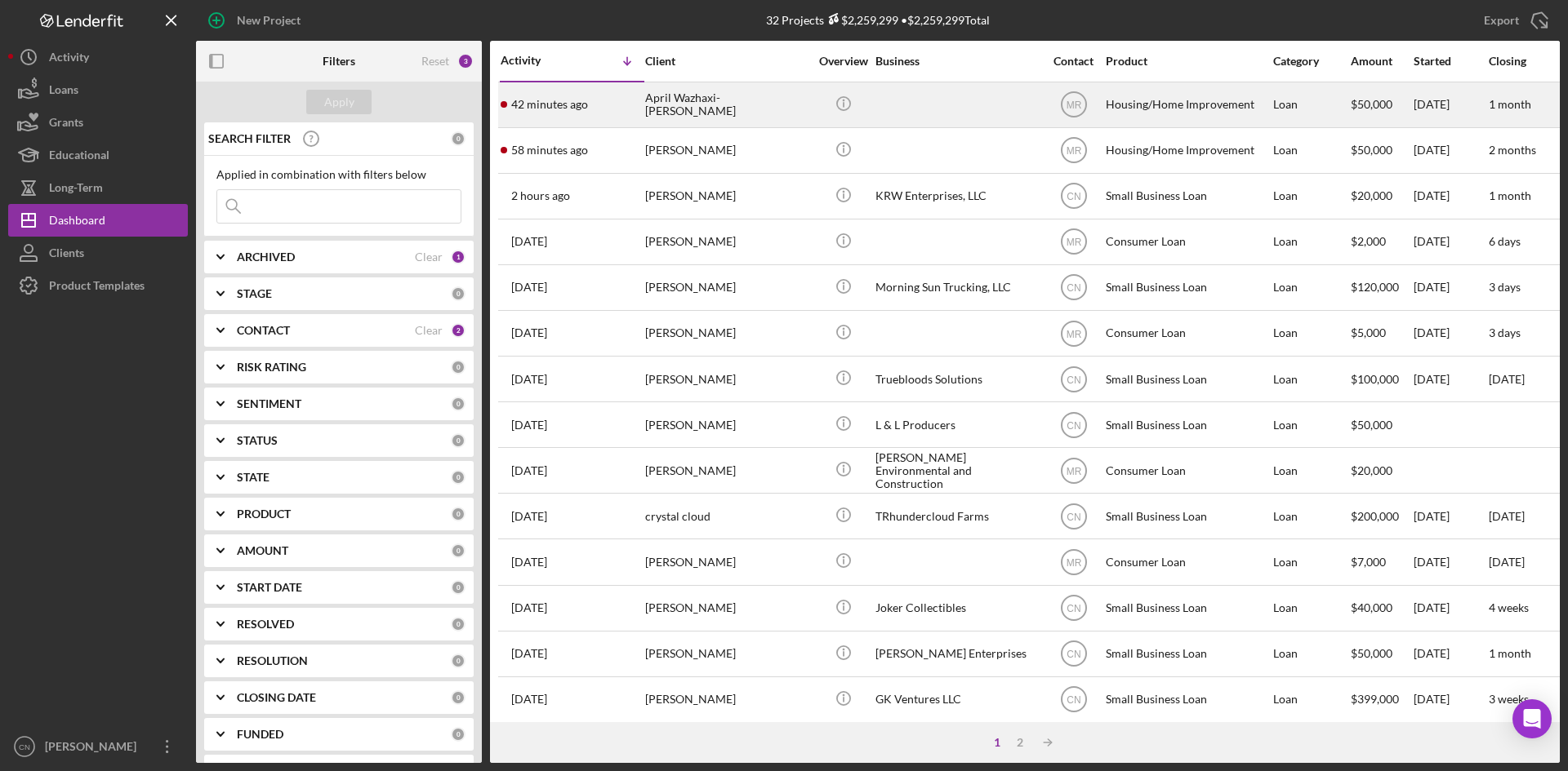
click at [684, 98] on div "April Wazhaxi-[PERSON_NAME]" at bounding box center [727, 105] width 163 height 44
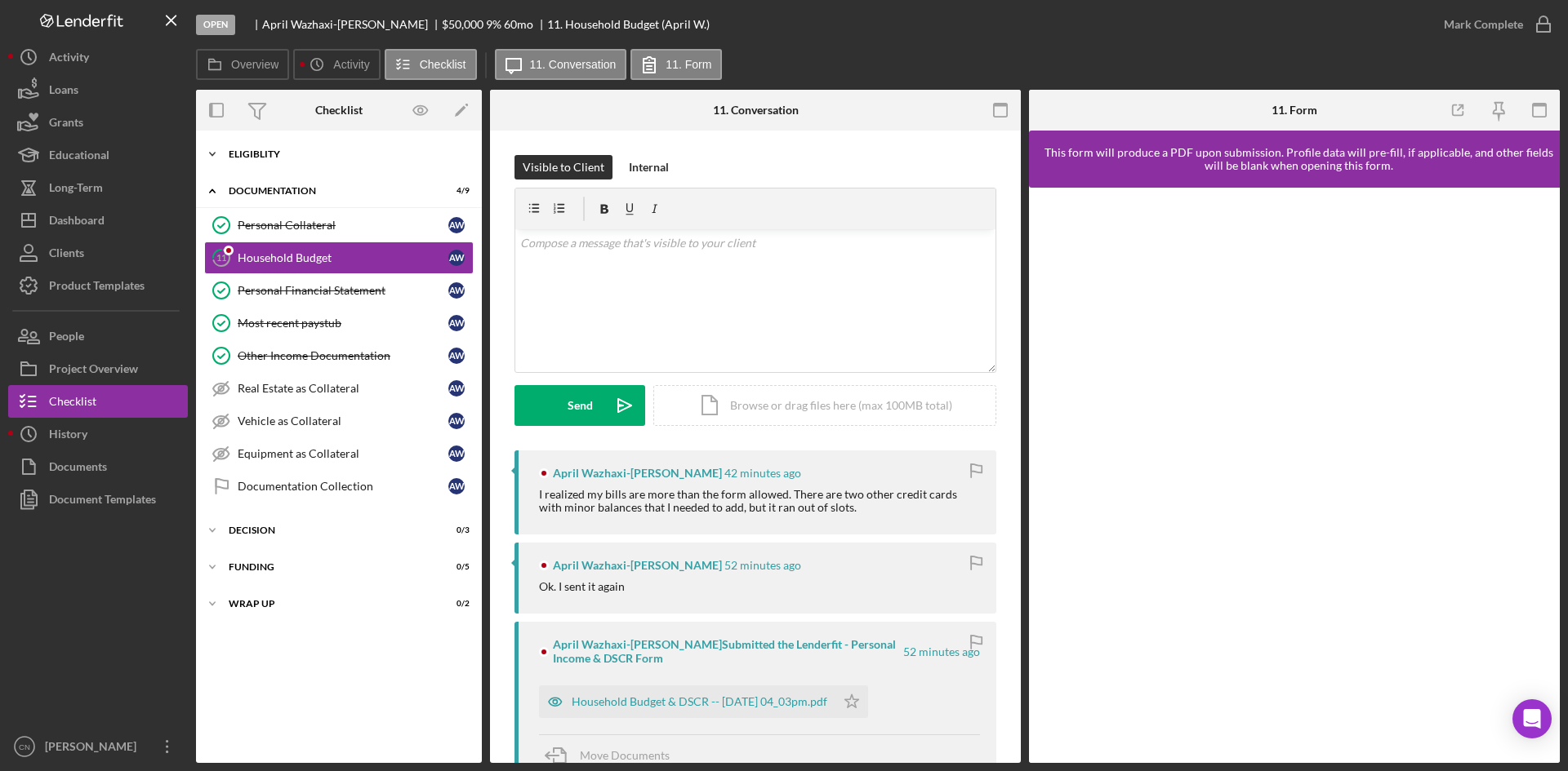
click at [268, 142] on div "Icon/Expander Eligiblity 11 / 14" at bounding box center [339, 154] width 286 height 32
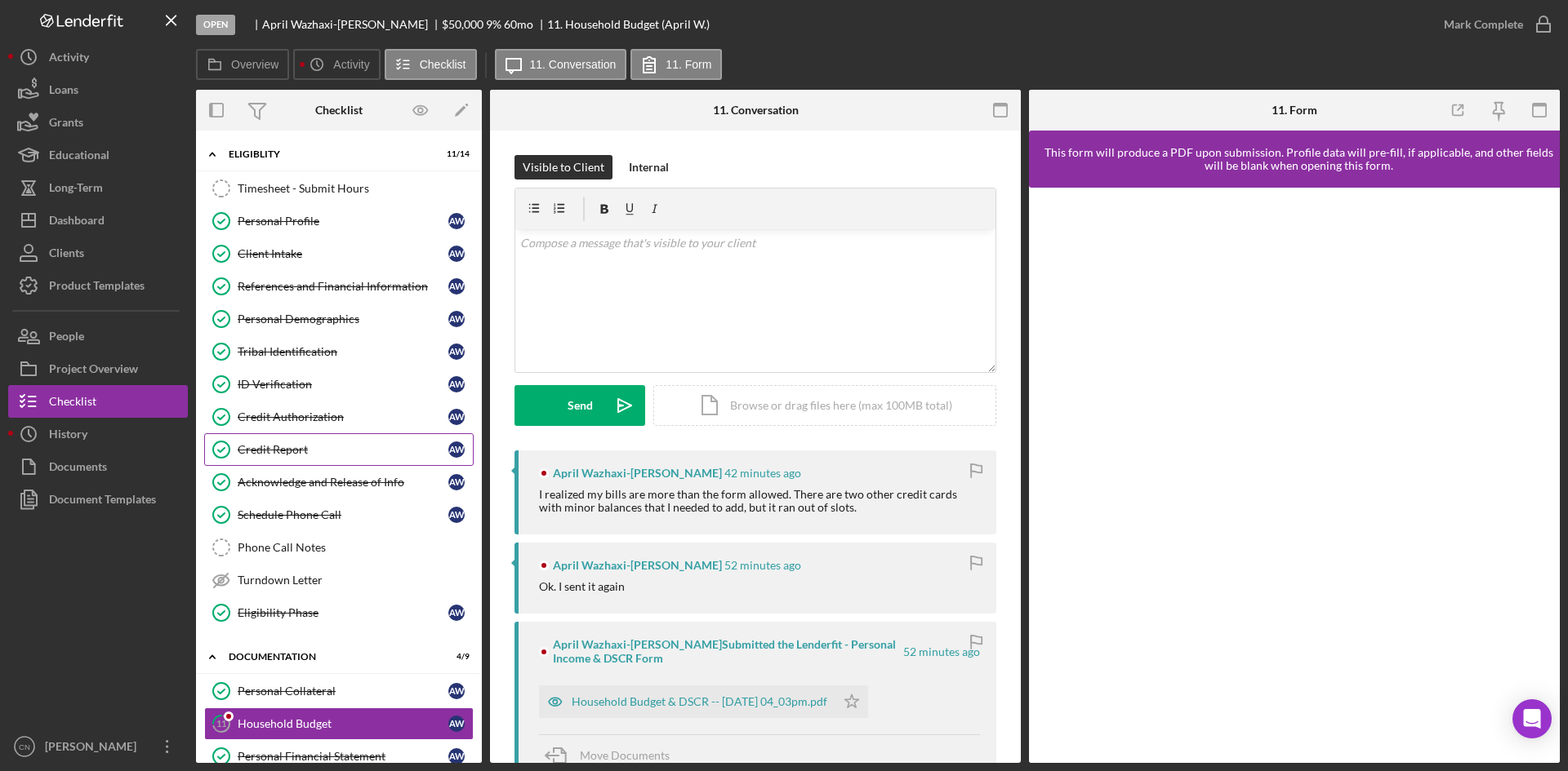
click at [271, 455] on div "Credit Report" at bounding box center [342, 450] width 211 height 13
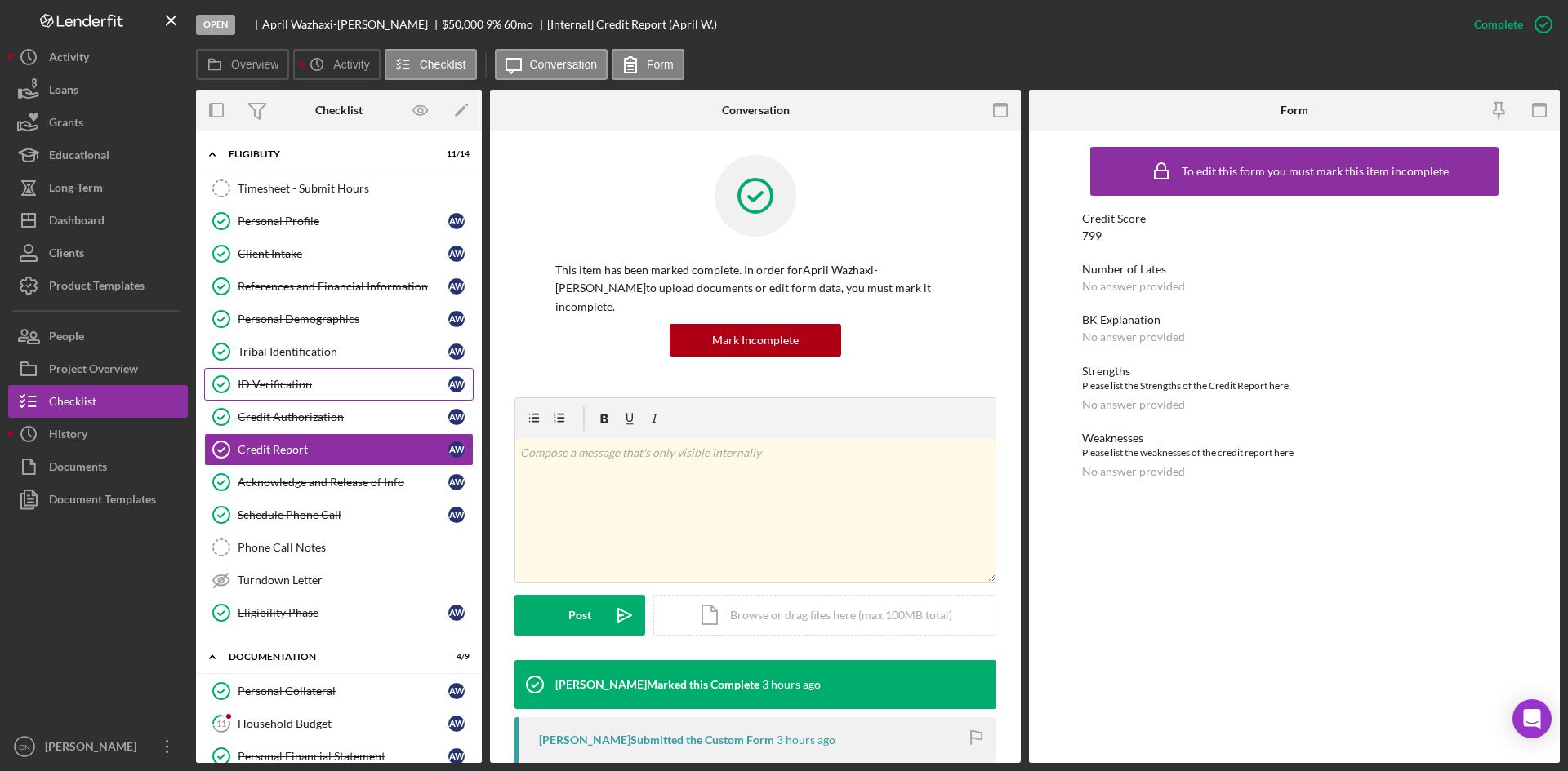
click at [273, 389] on div "ID Verification" at bounding box center [342, 385] width 211 height 13
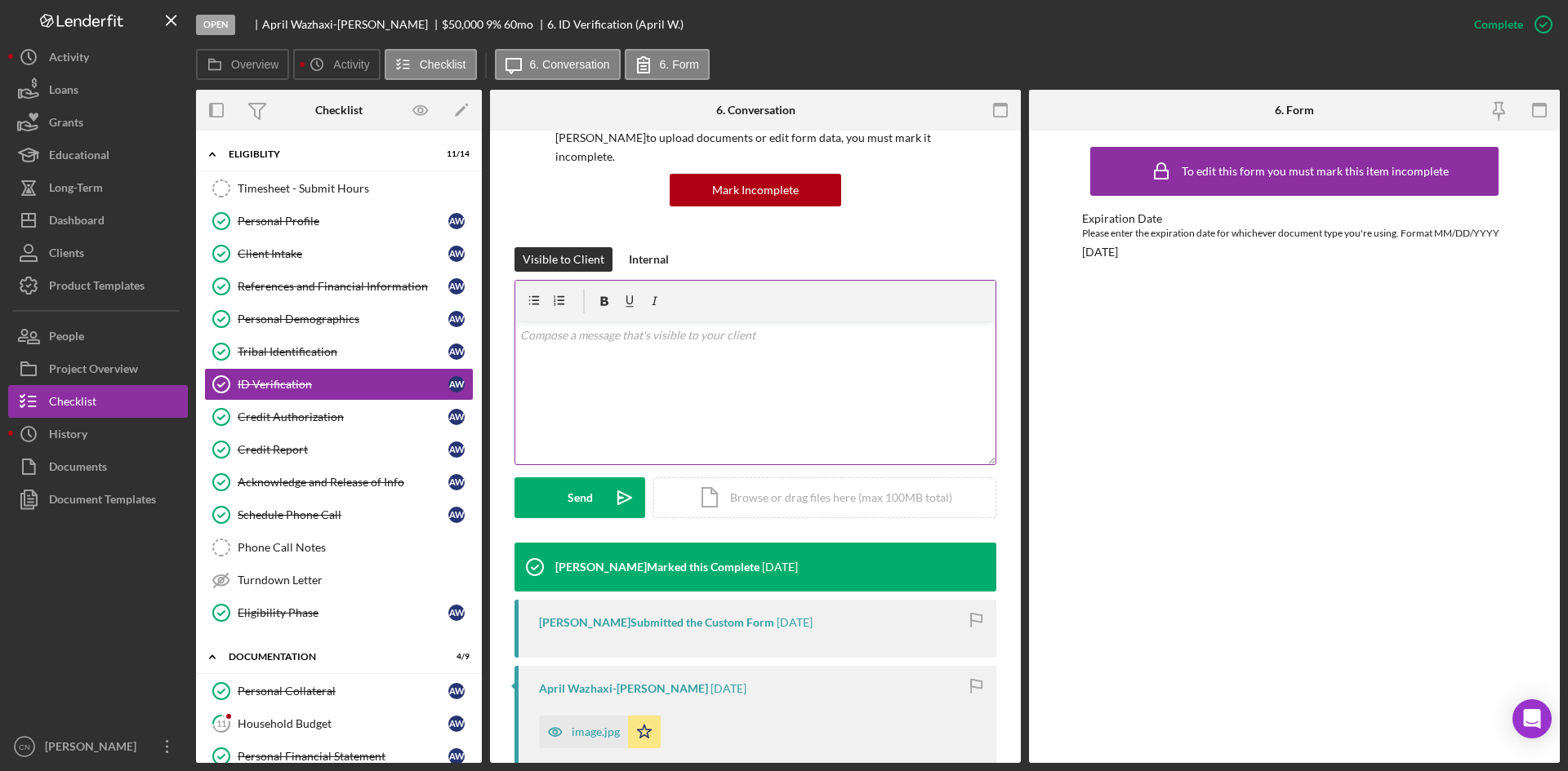
scroll to position [326, 0]
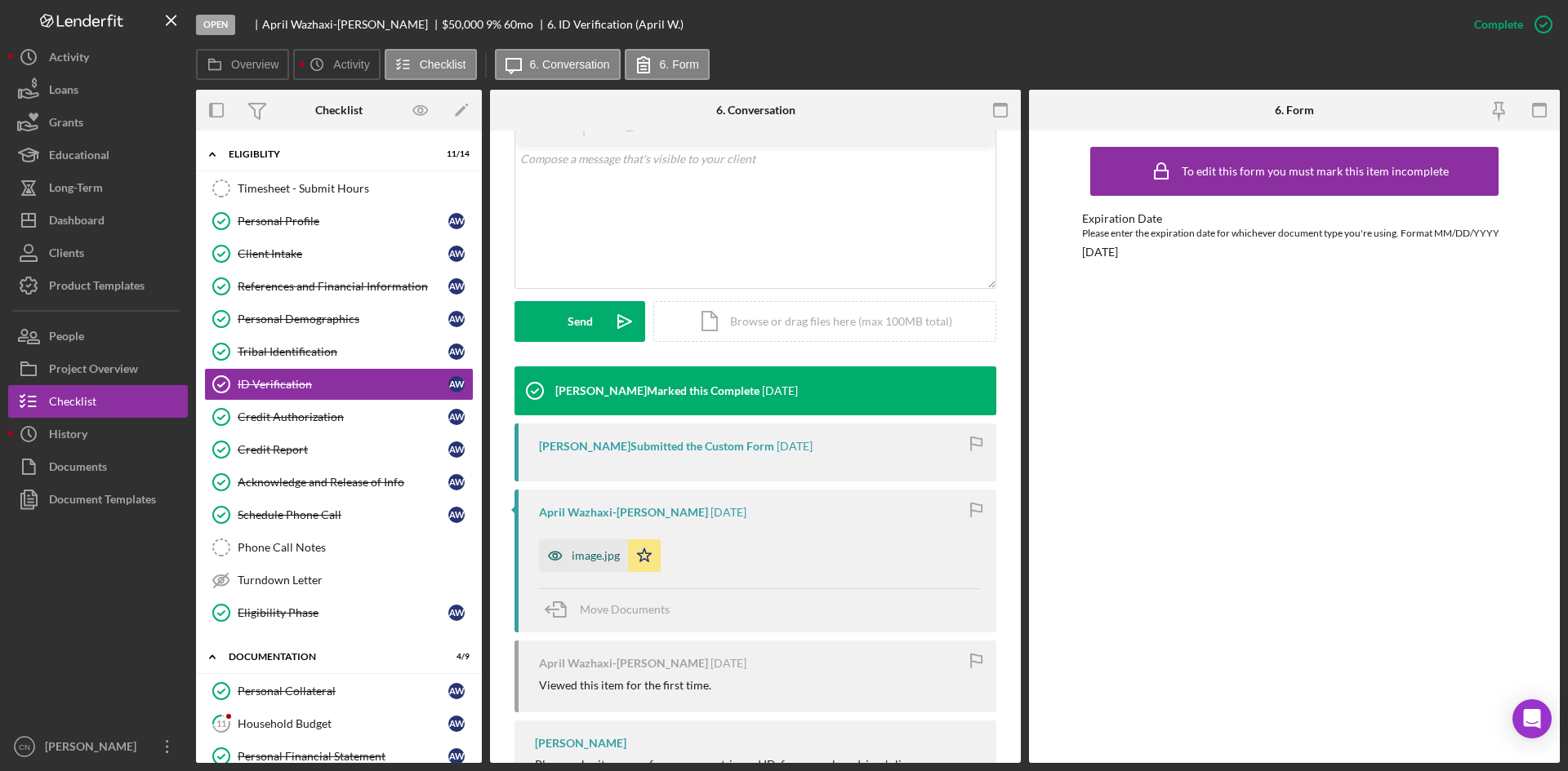
click at [578, 549] on div "image.jpg" at bounding box center [596, 556] width 48 height 13
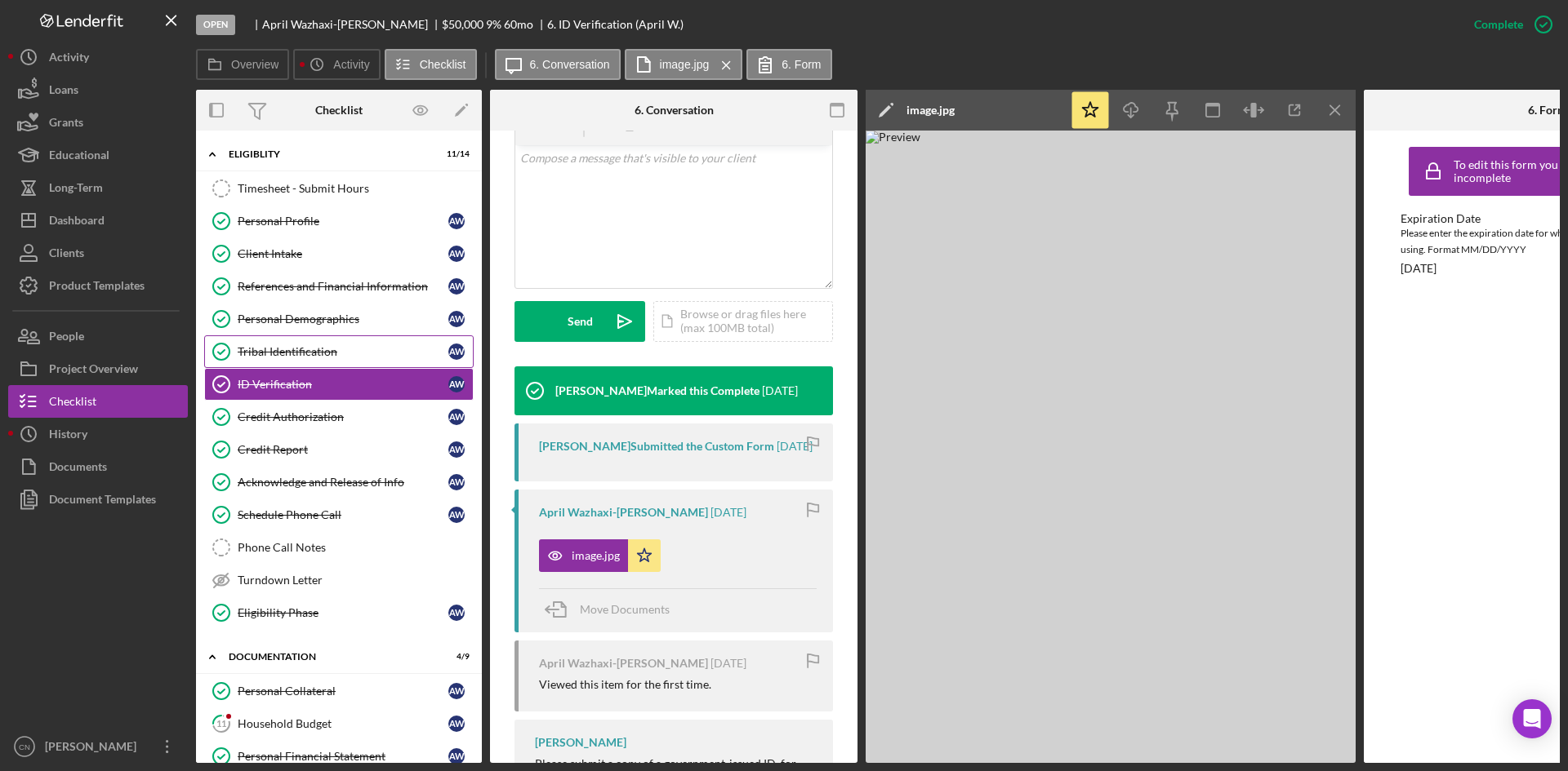
click at [269, 349] on div "Tribal Identification" at bounding box center [342, 352] width 211 height 13
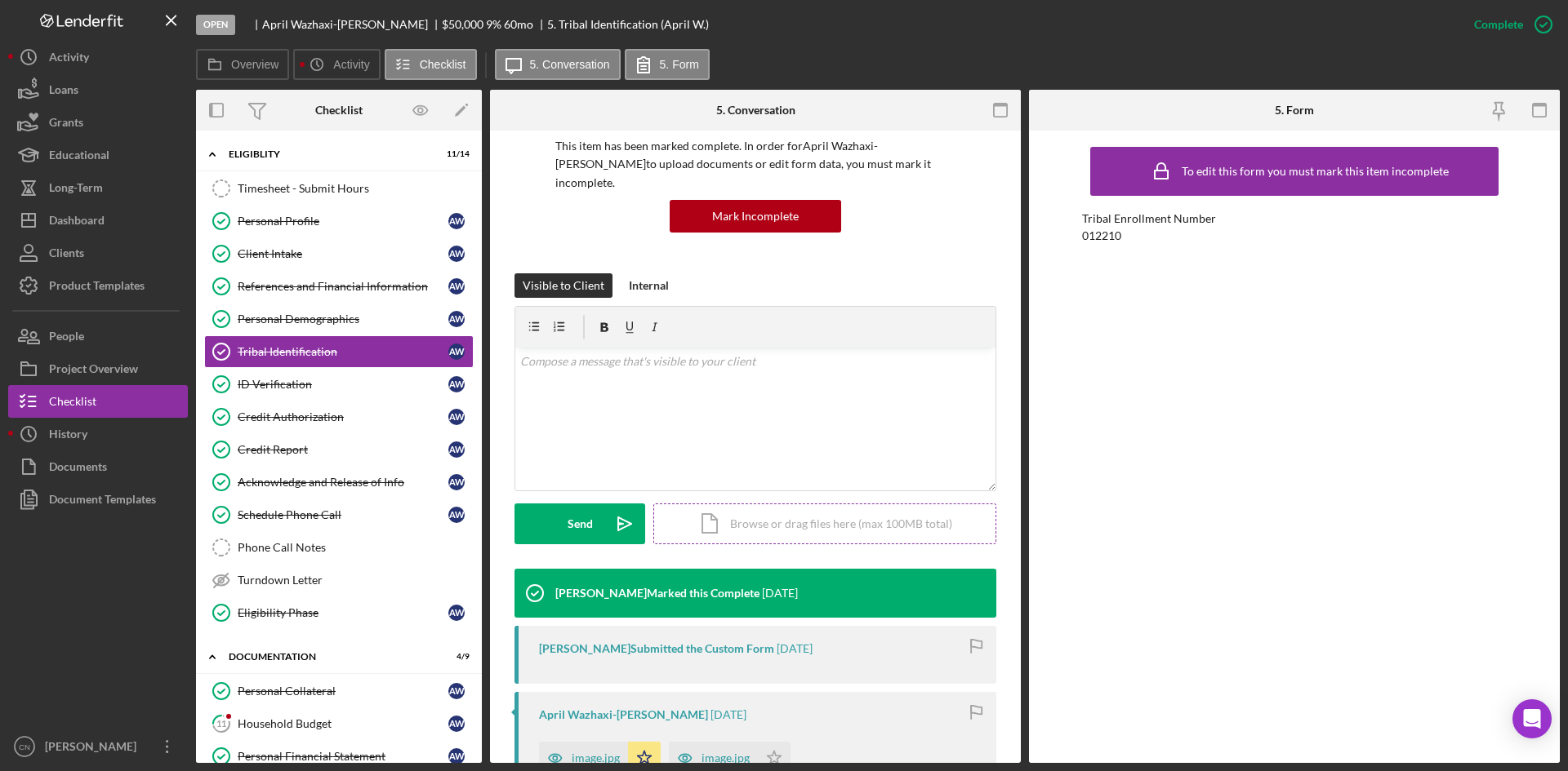
scroll to position [245, 0]
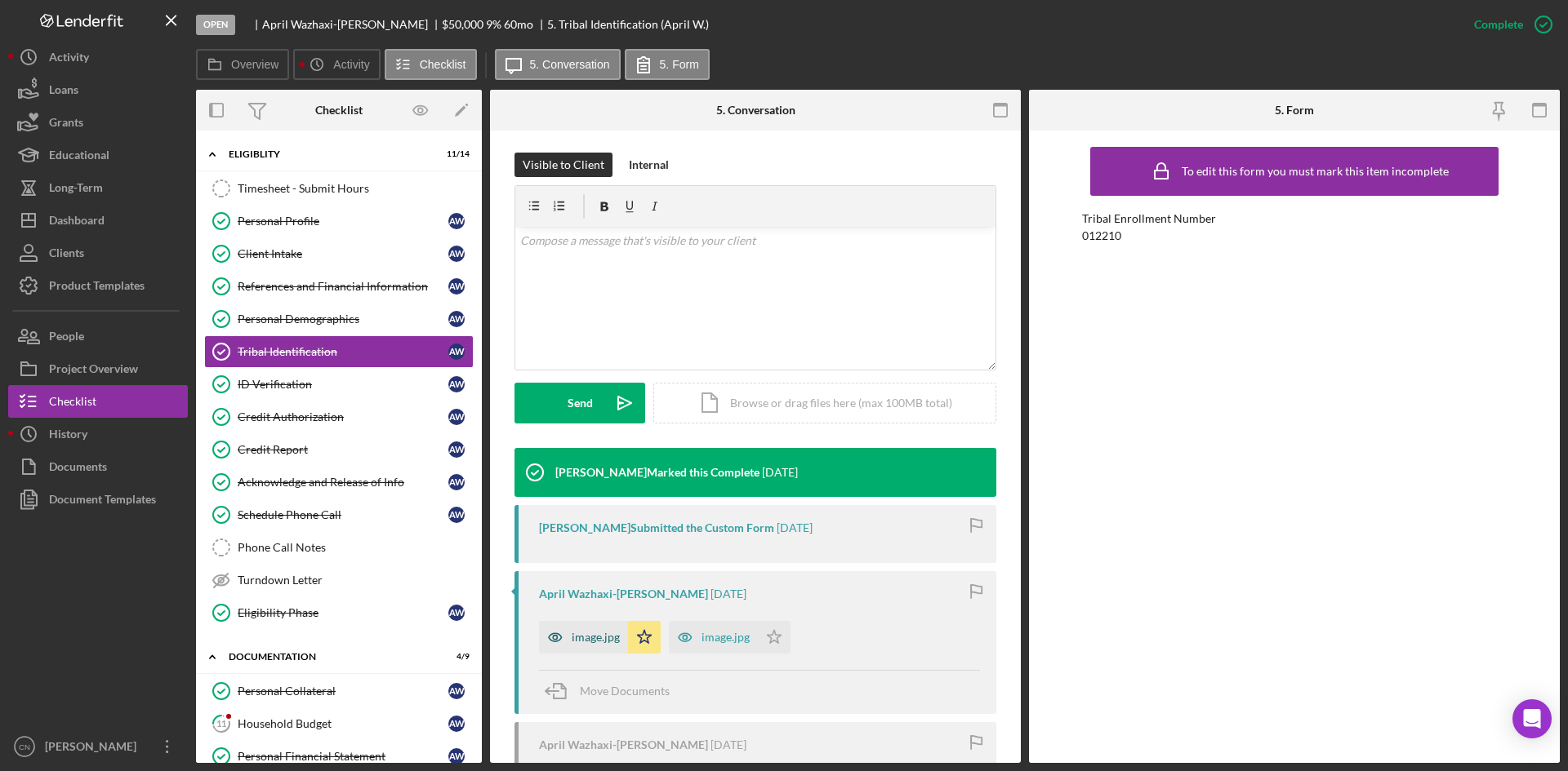
click at [564, 621] on icon "button" at bounding box center [555, 637] width 32 height 32
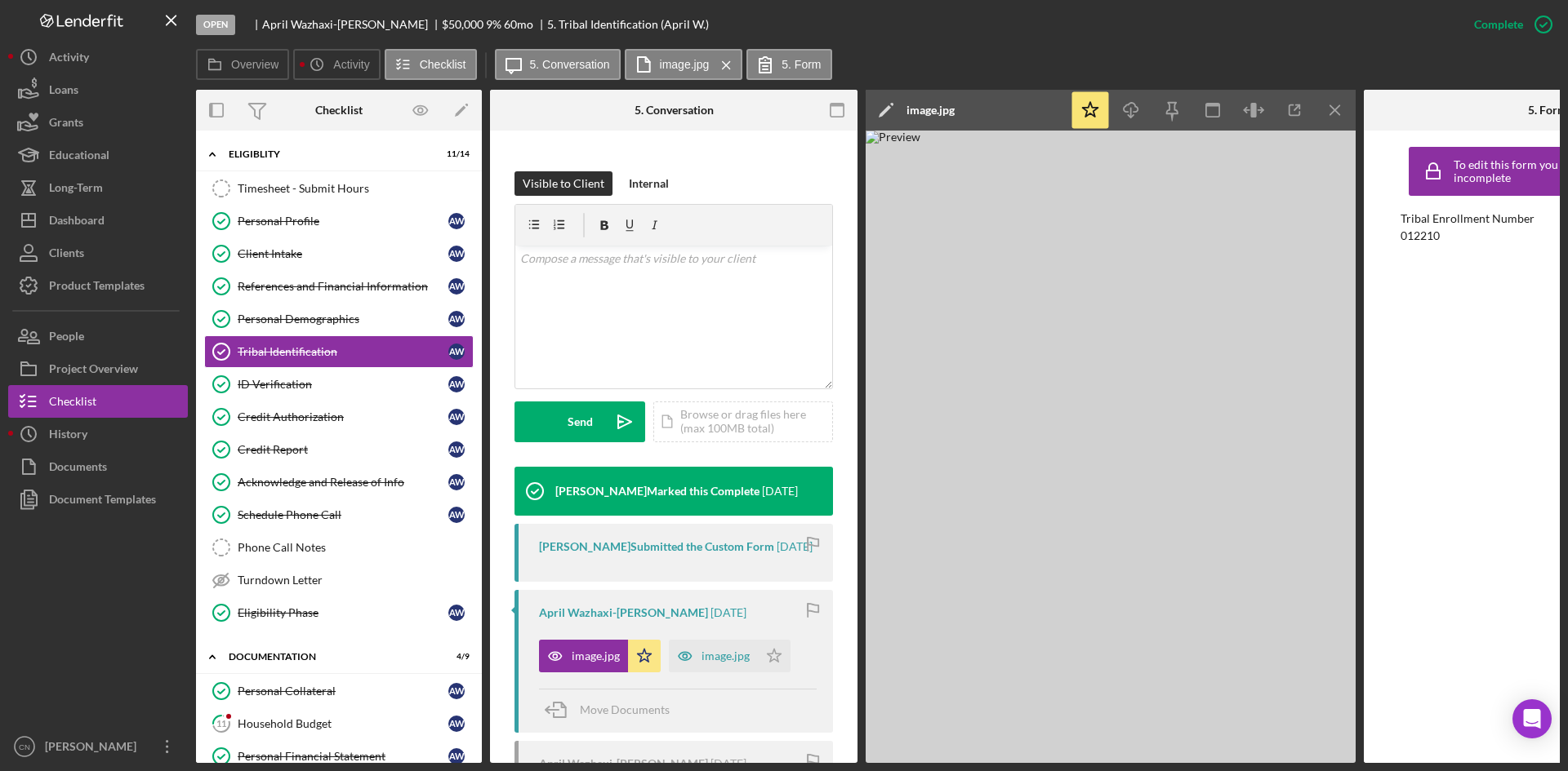
scroll to position [163, 0]
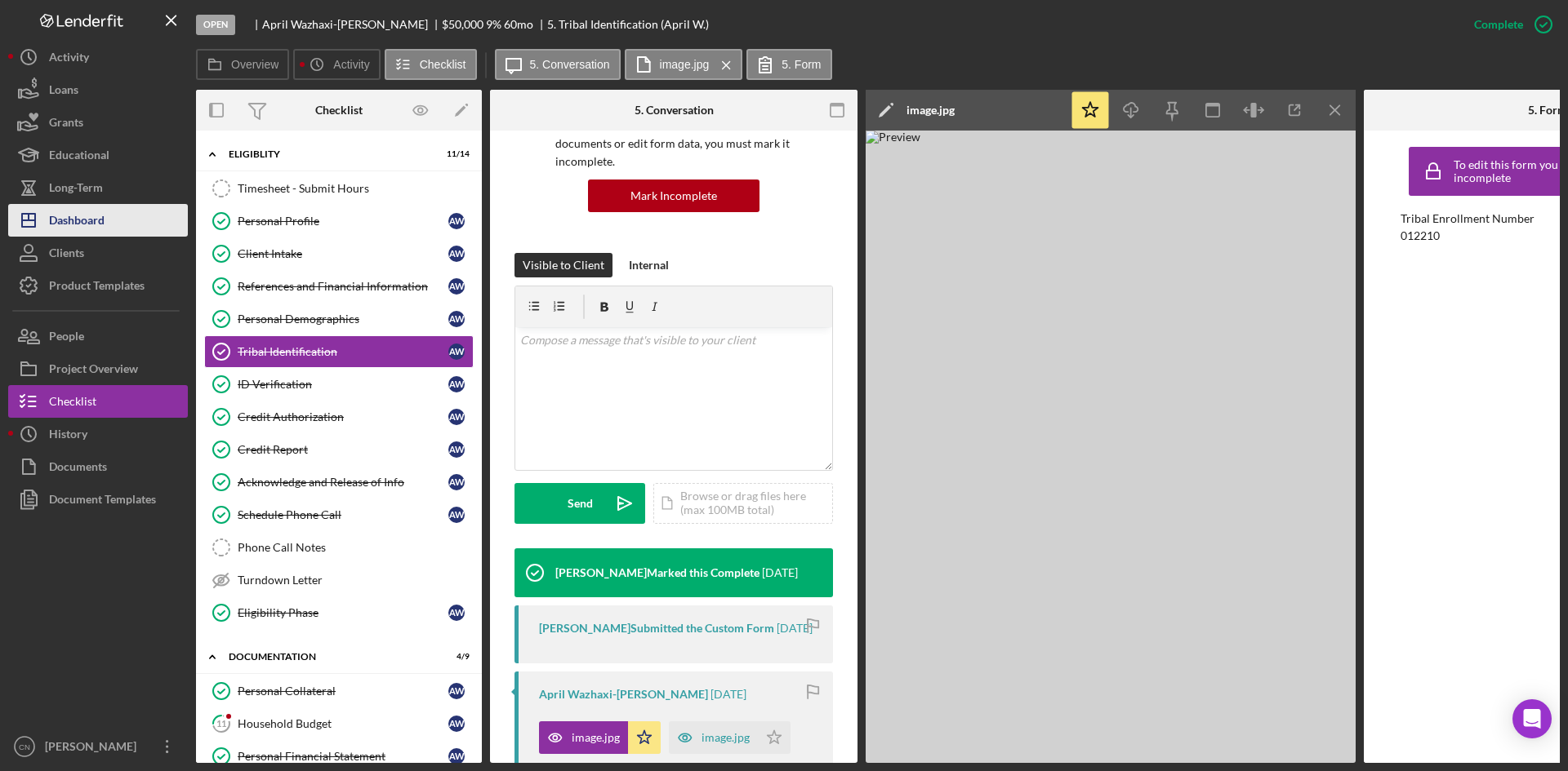
click at [90, 213] on div "Dashboard" at bounding box center [77, 222] width 56 height 37
